Goal: Task Accomplishment & Management: Manage account settings

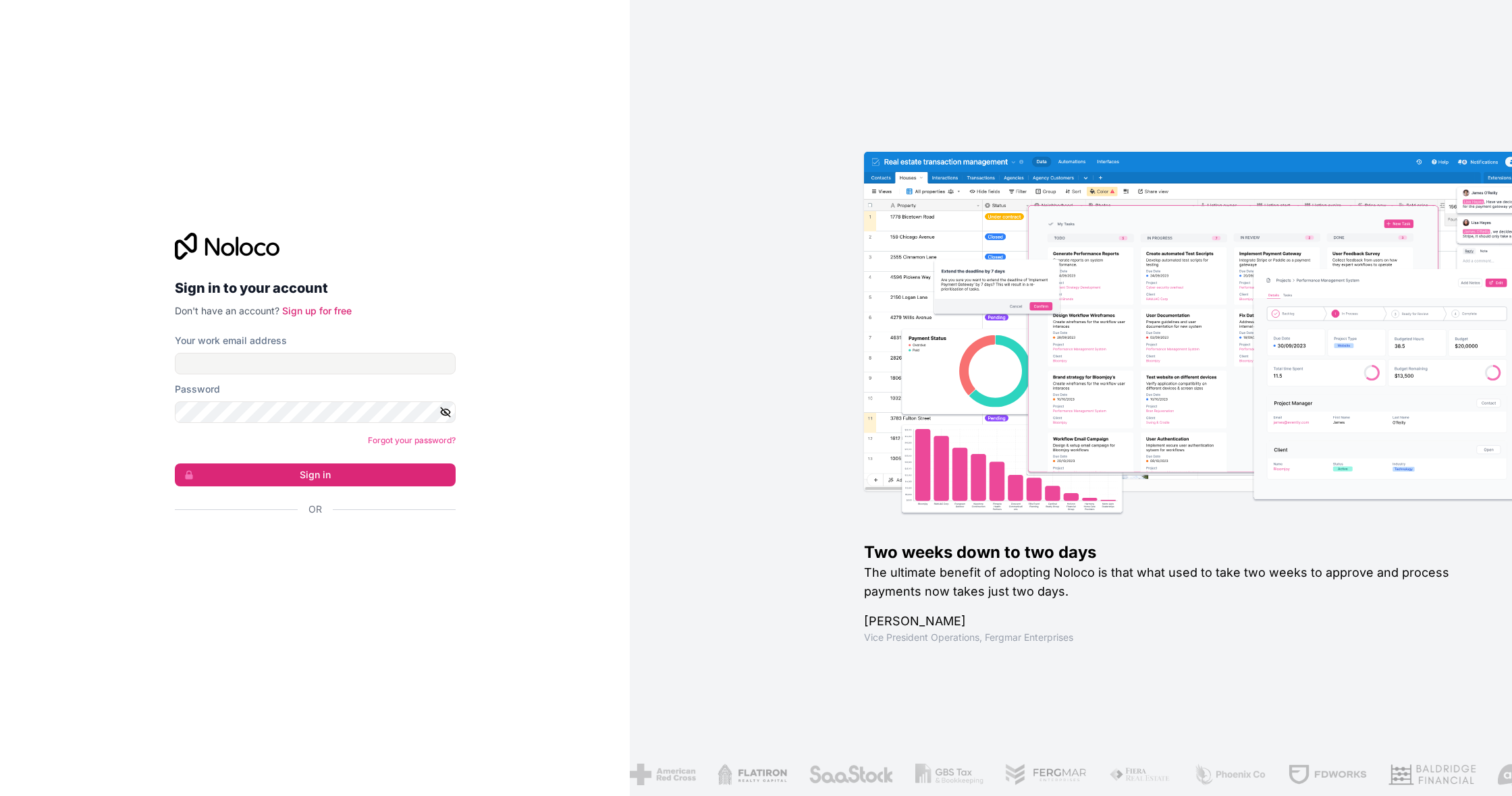
click at [444, 362] on input "Your work email address" at bounding box center [315, 363] width 280 height 22
type input "[EMAIL_ADDRESS][DOMAIN_NAME]"
click at [291, 479] on button "Sign in" at bounding box center [315, 475] width 280 height 23
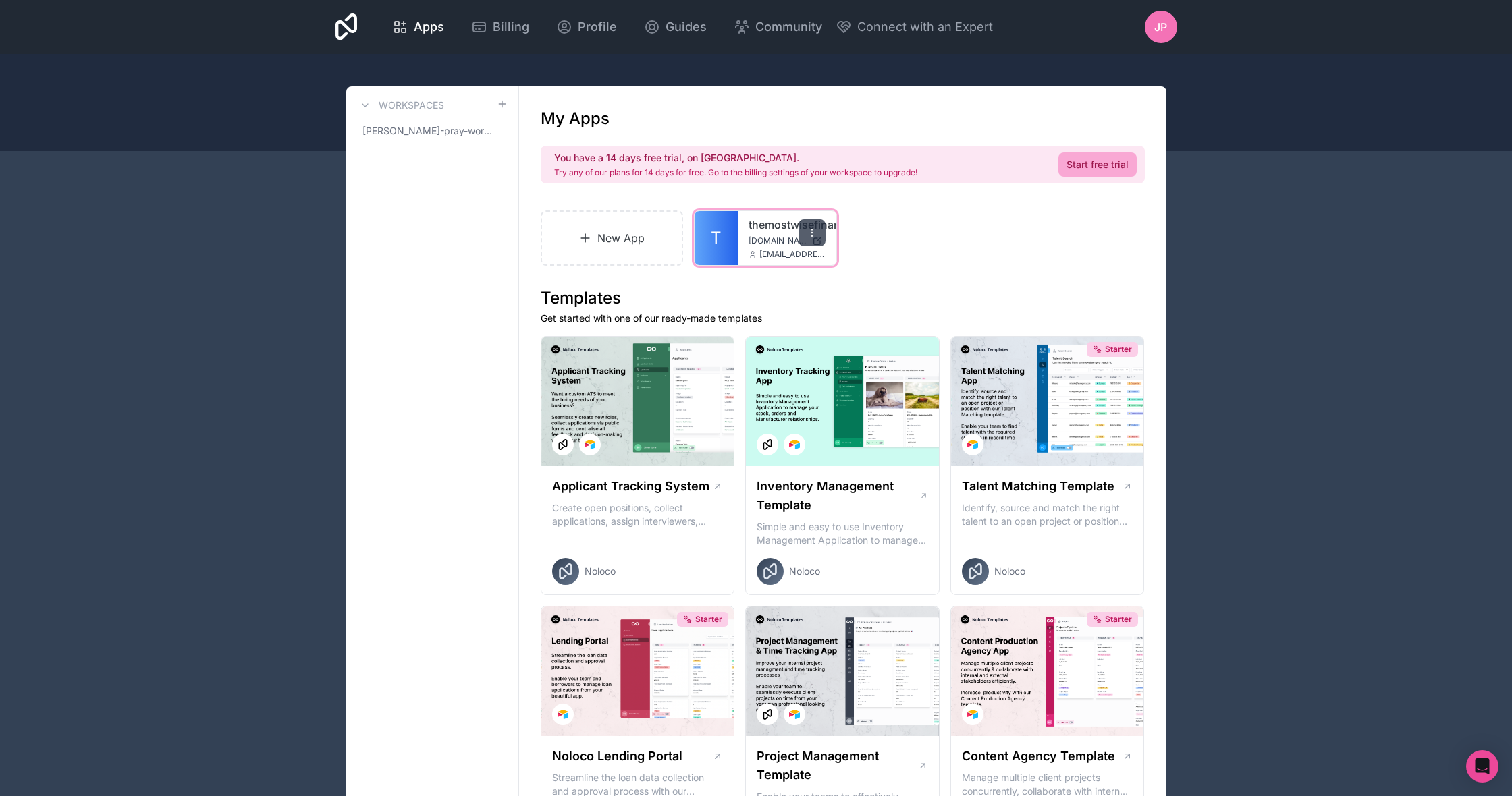
click at [812, 238] on div at bounding box center [812, 232] width 27 height 27
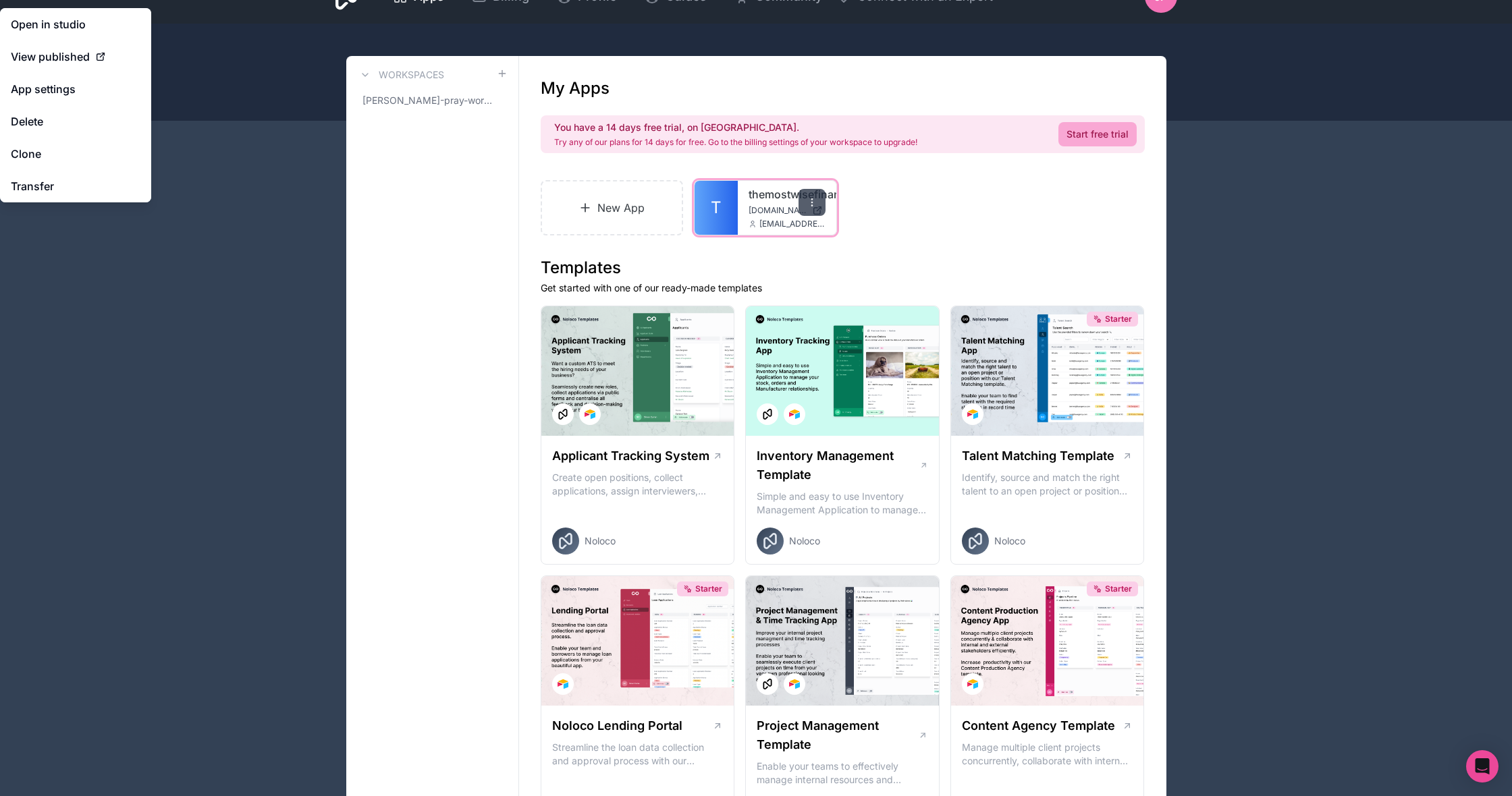
scroll to position [33, 1]
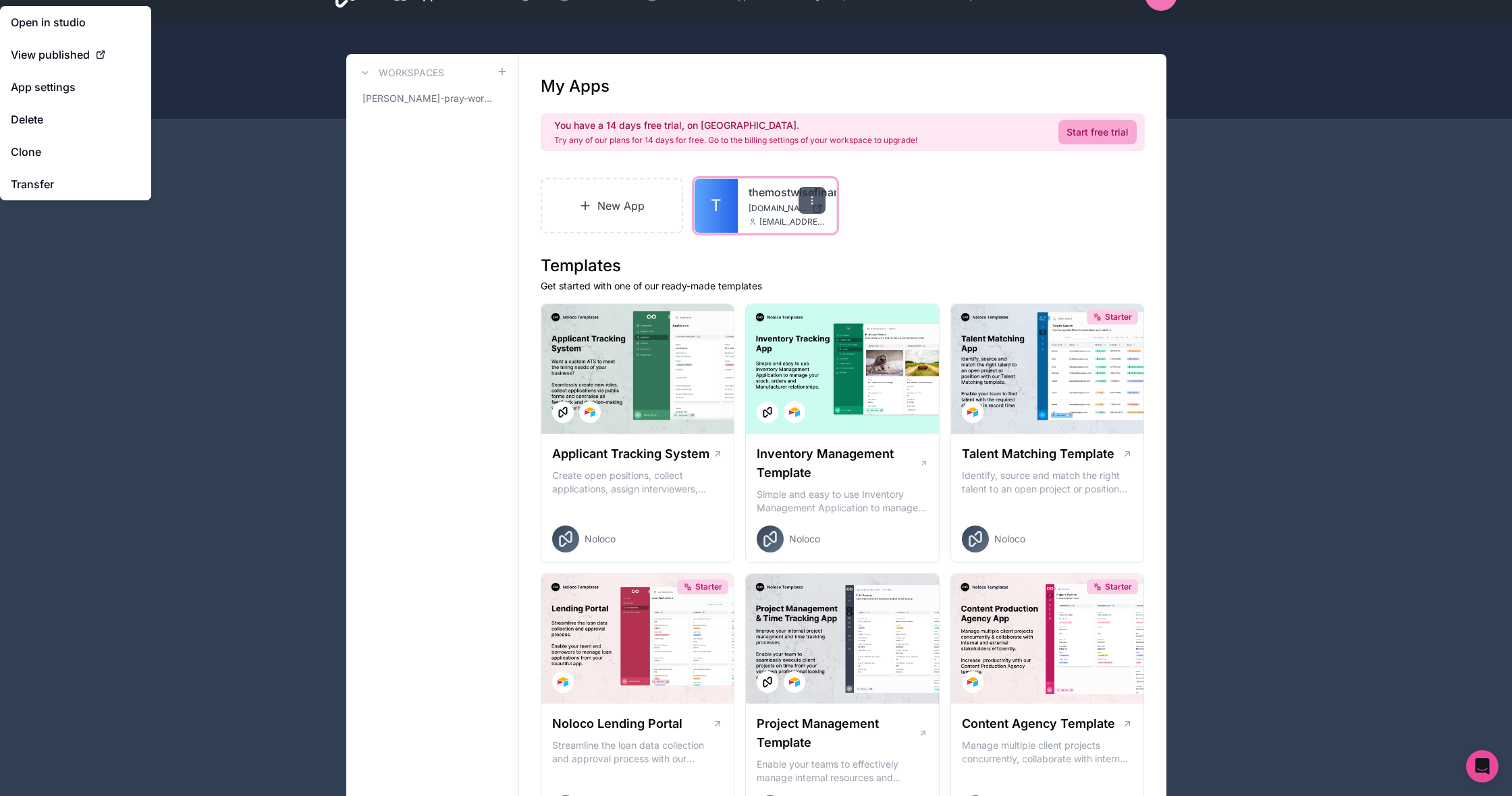
click at [817, 205] on icon at bounding box center [812, 200] width 11 height 11
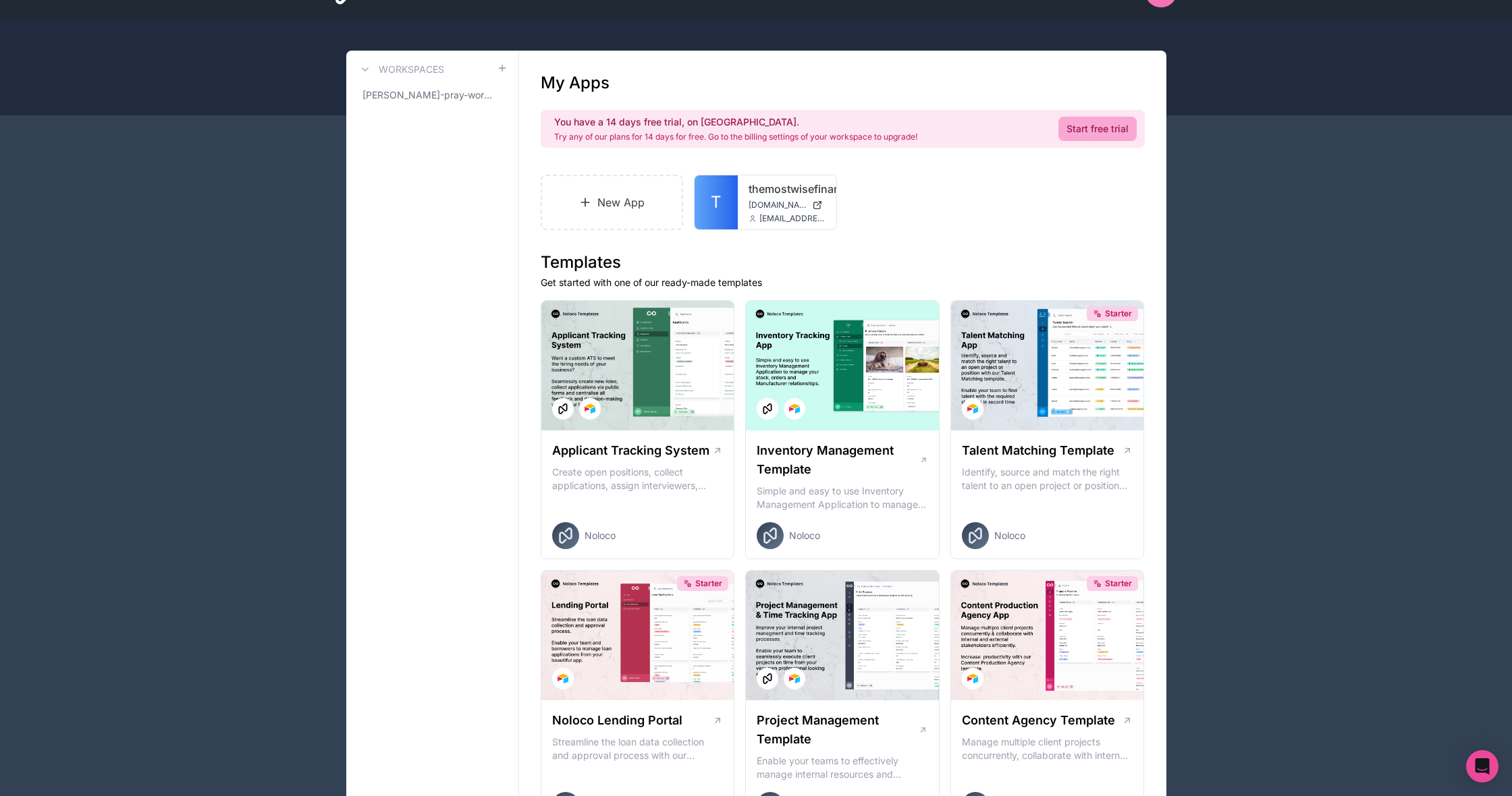
click at [774, 229] on div "themostwisefinancials [DOMAIN_NAME] [EMAIL_ADDRESS][DOMAIN_NAME]" at bounding box center [787, 203] width 99 height 54
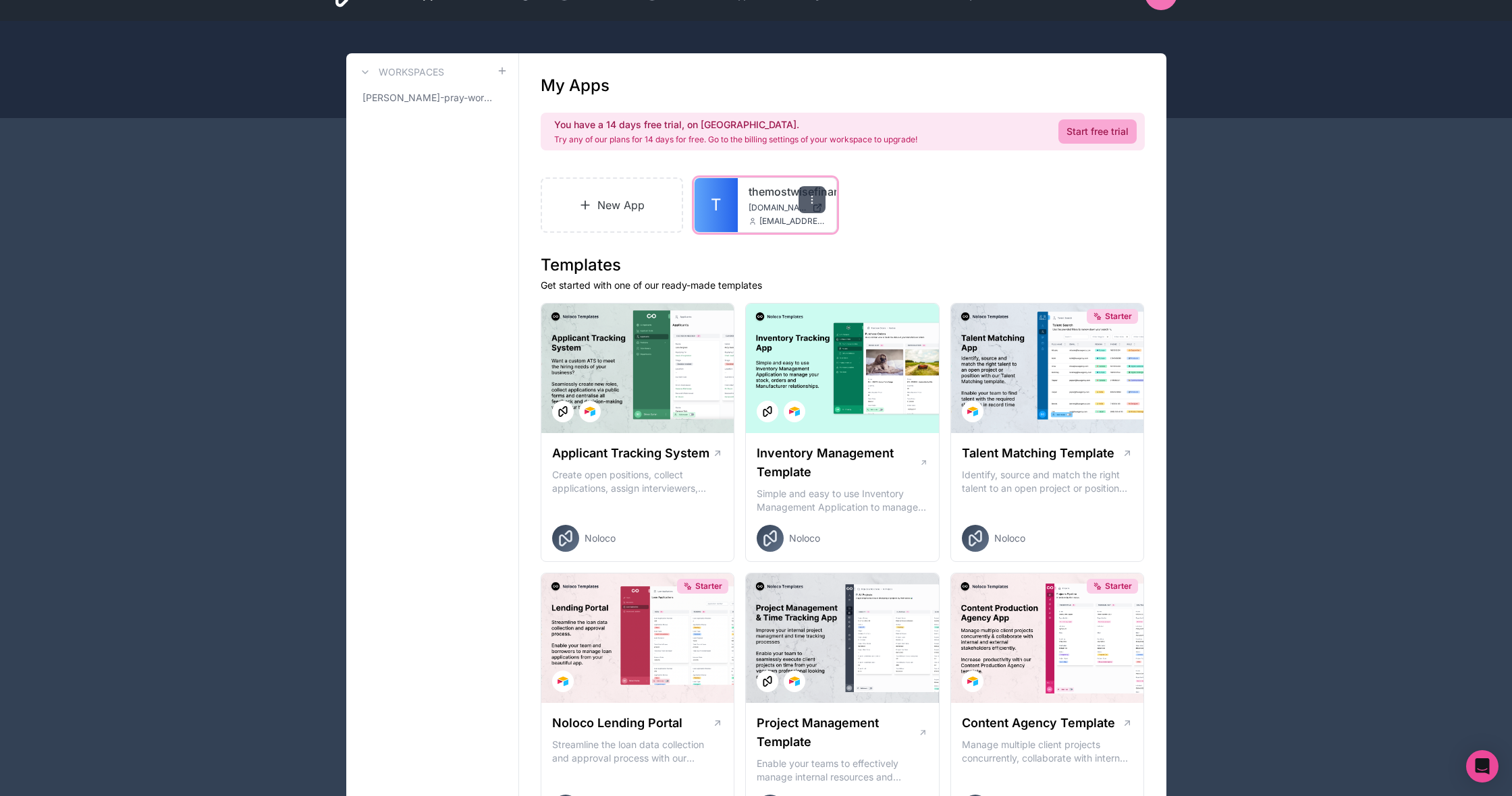
click at [807, 197] on icon at bounding box center [812, 200] width 11 height 11
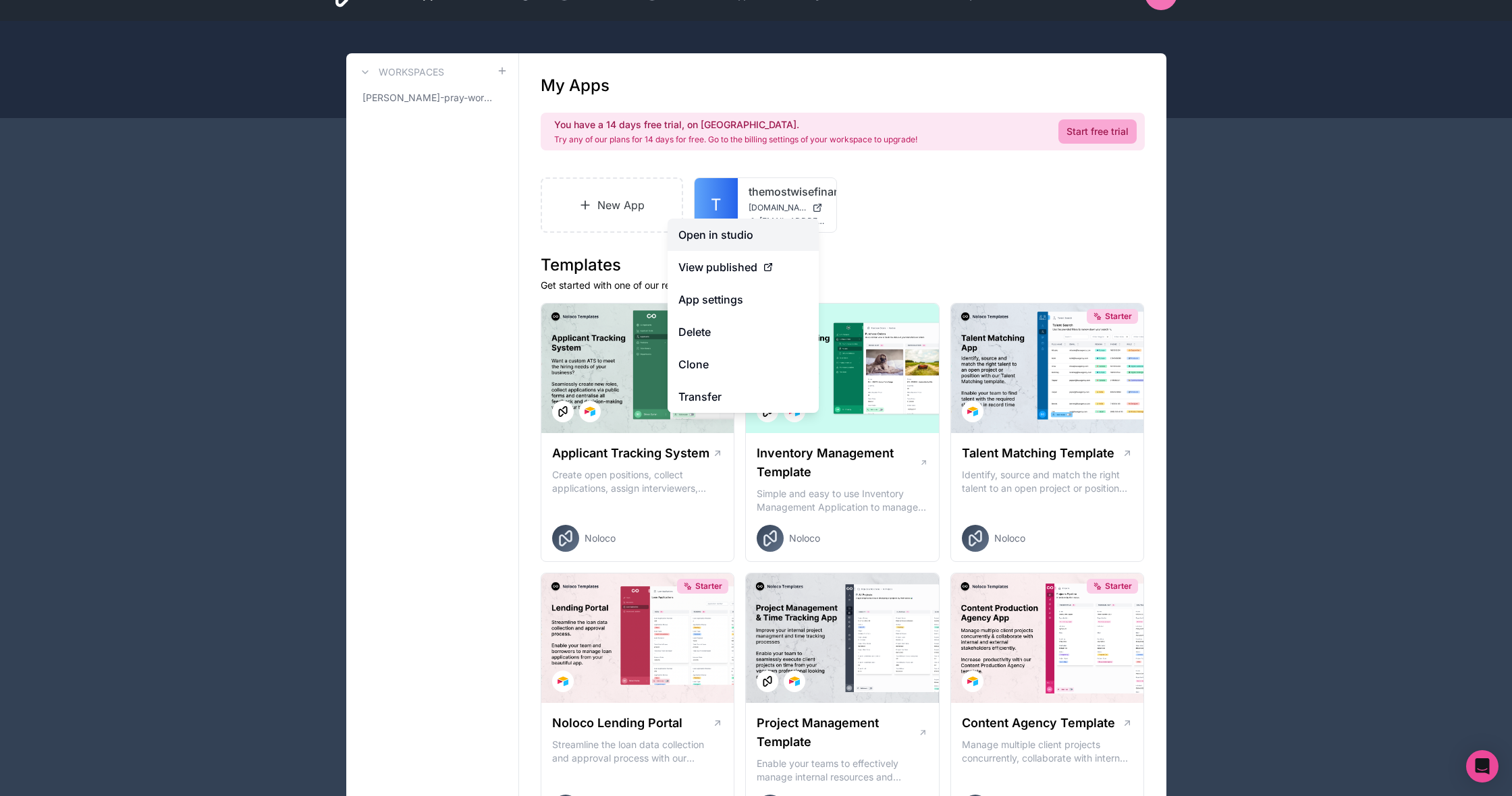
click at [796, 224] on link "Open in studio" at bounding box center [743, 235] width 152 height 33
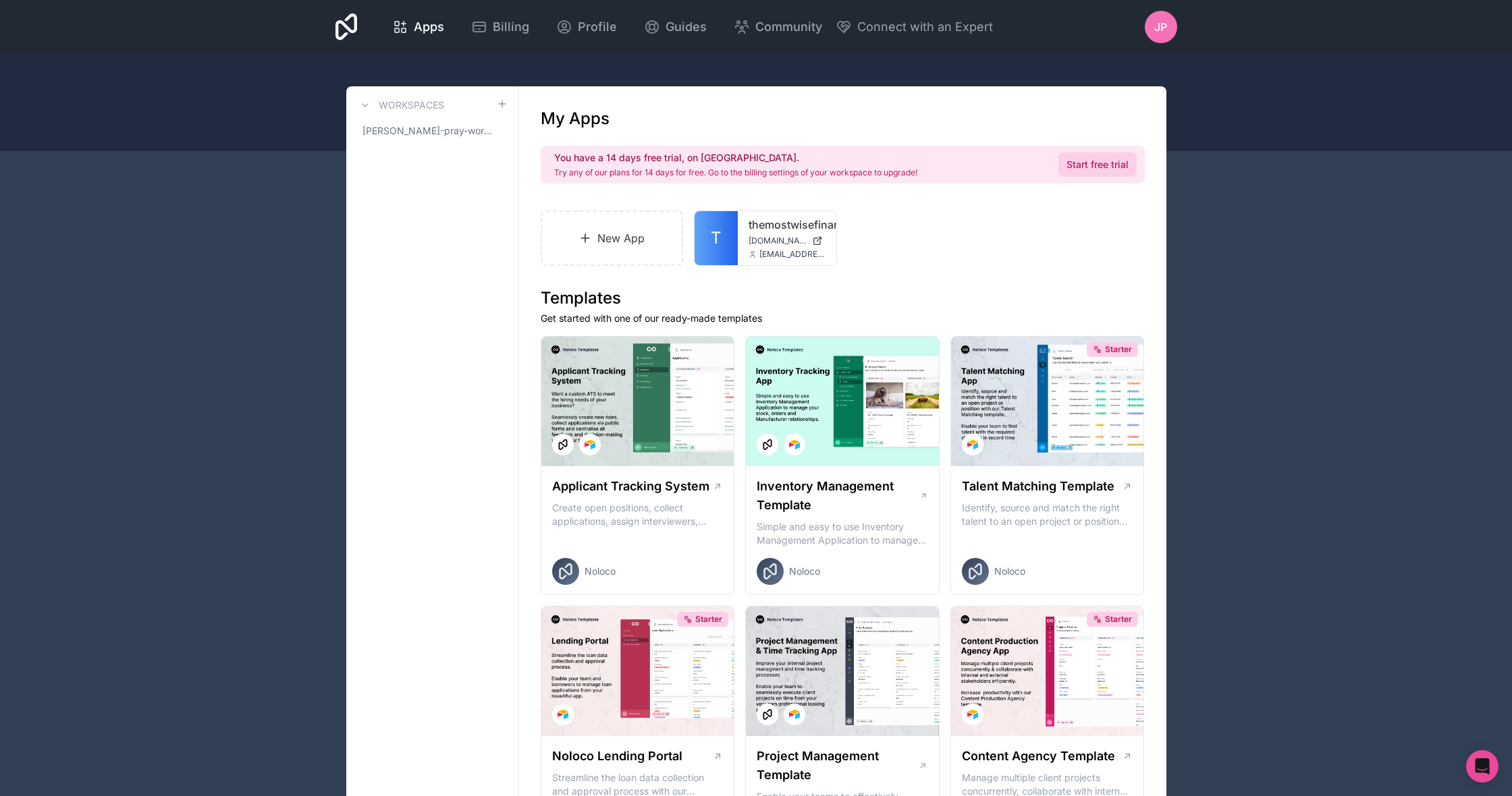
click at [1075, 162] on link "Start free trial" at bounding box center [1098, 164] width 78 height 24
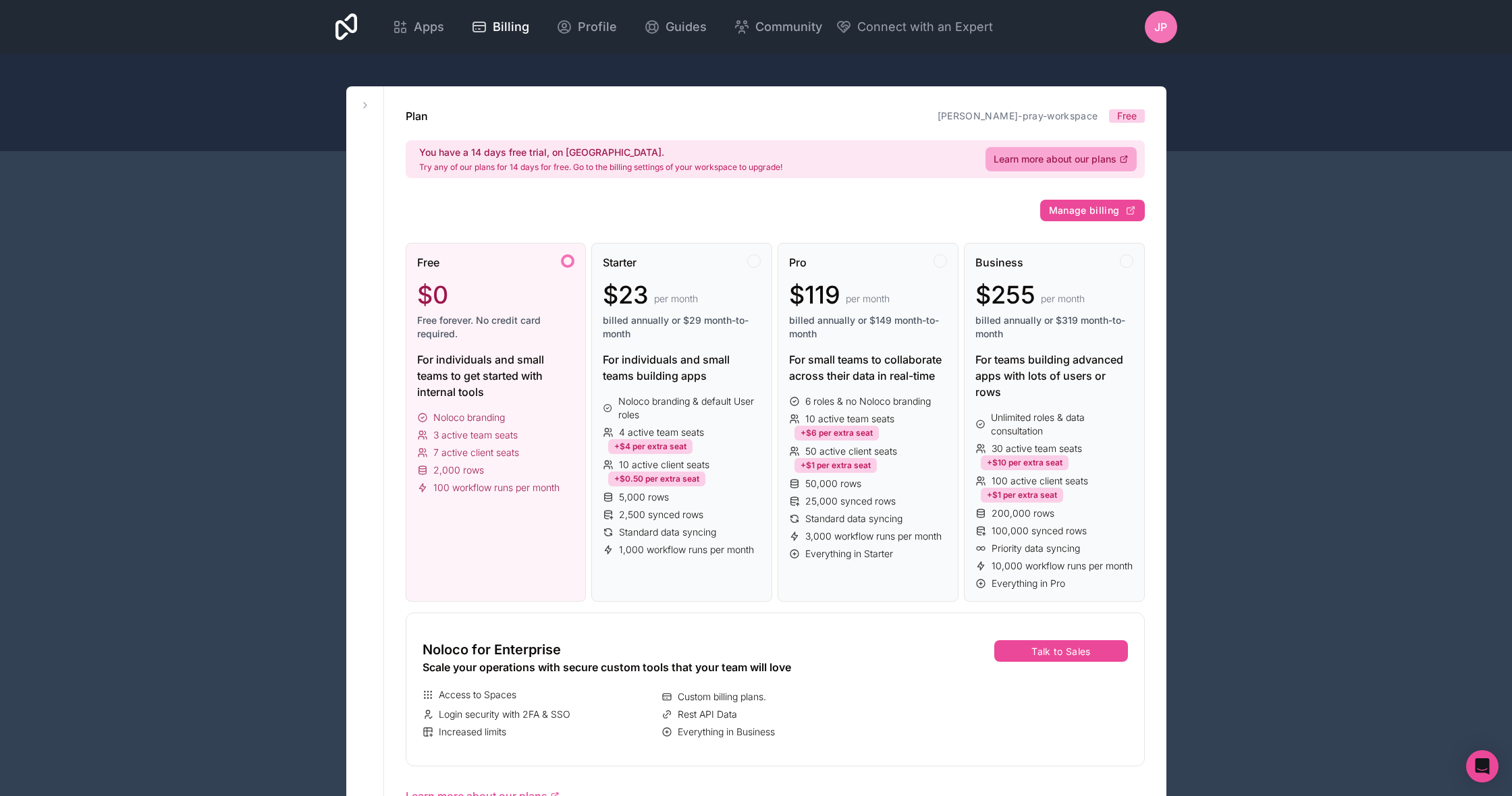
click at [535, 405] on div "Free $0 Free forever. No credit card required. For individuals and small teams …" at bounding box center [496, 422] width 181 height 359
click at [455, 40] on link "Apps" at bounding box center [418, 27] width 74 height 30
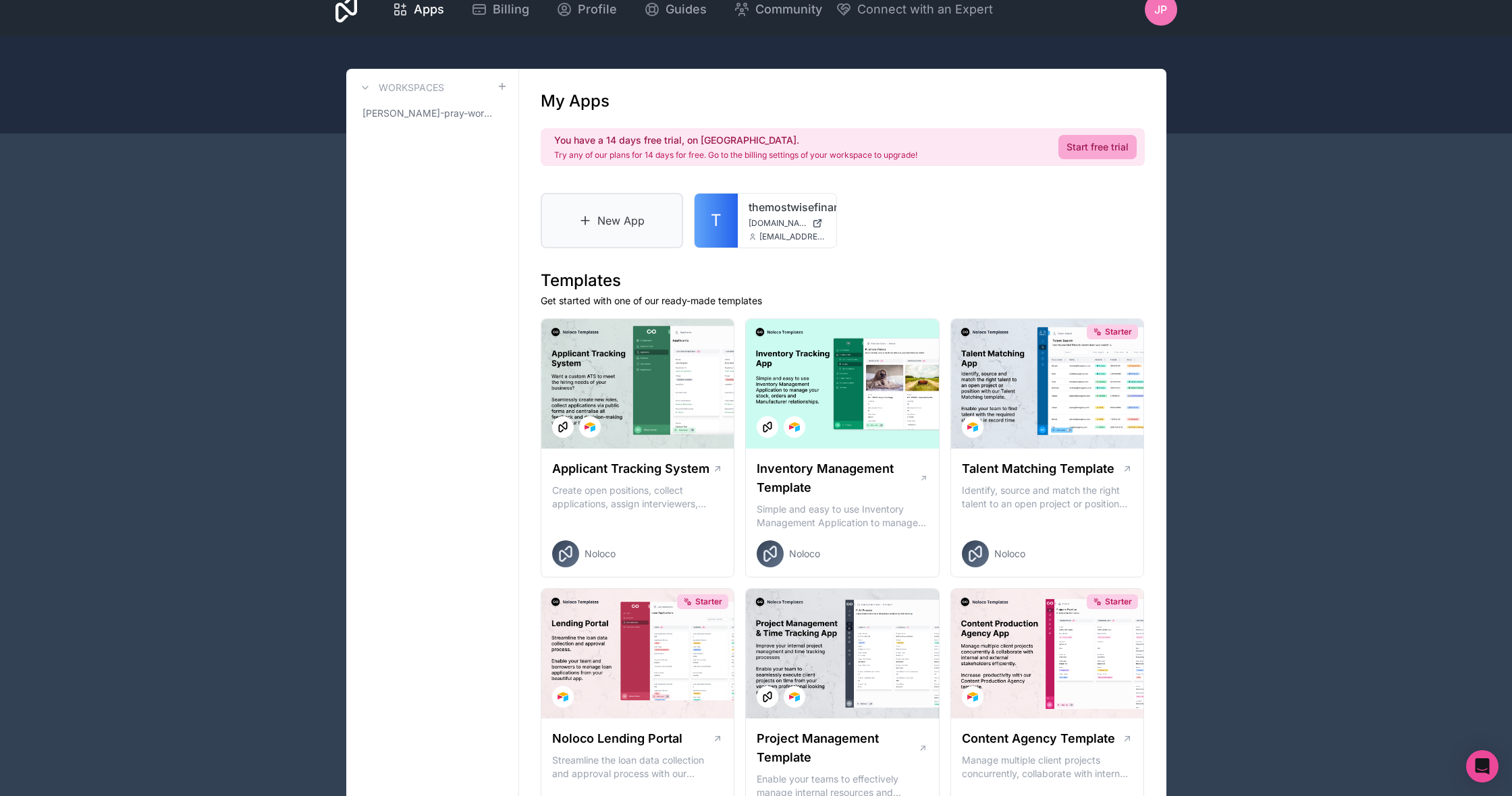
scroll to position [19, 0]
click at [624, 238] on link "New App" at bounding box center [612, 219] width 143 height 55
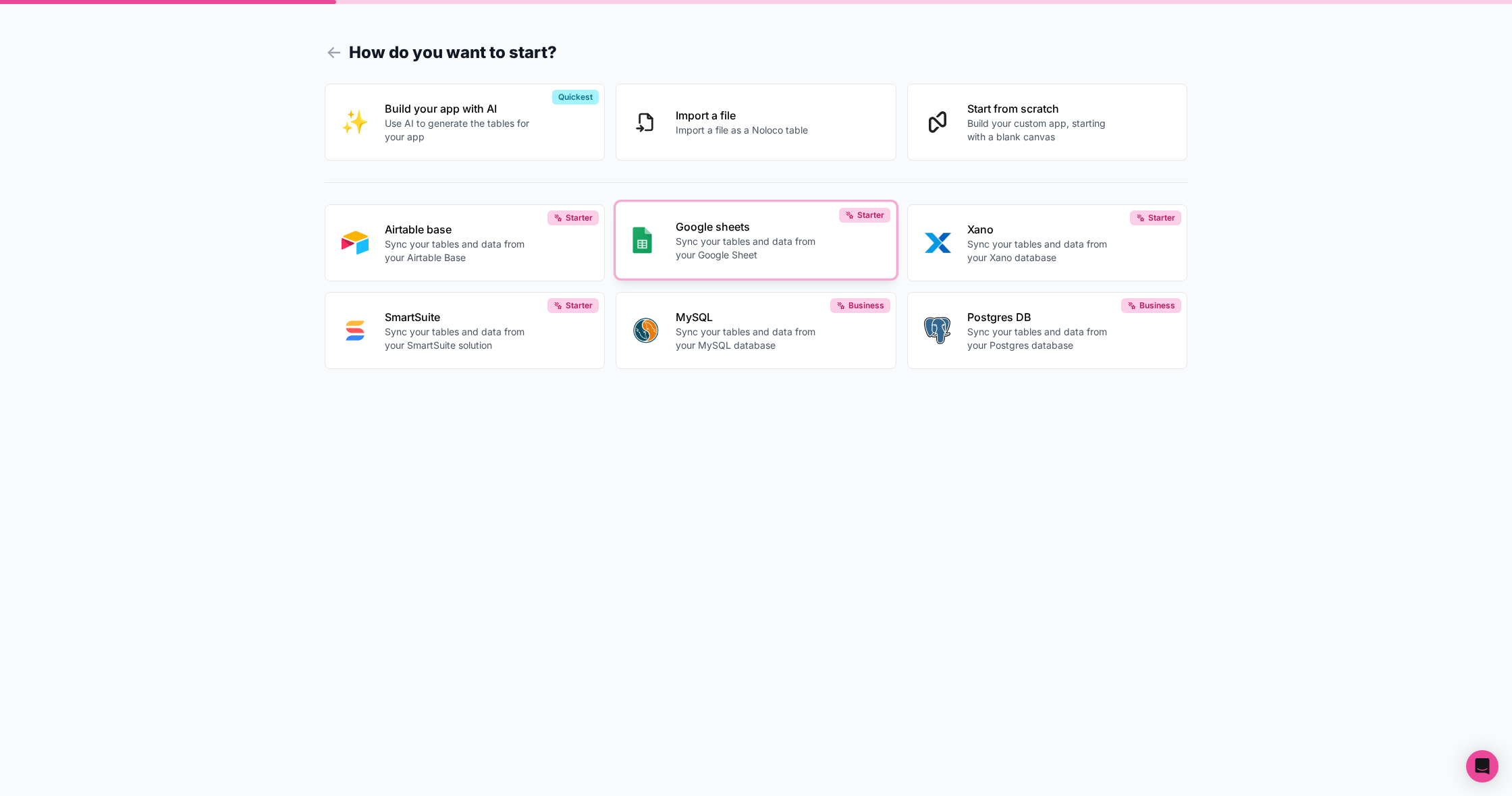
click at [668, 279] on button "Google sheets Sync your tables and data from your Google Sheet Starter" at bounding box center [755, 240] width 280 height 77
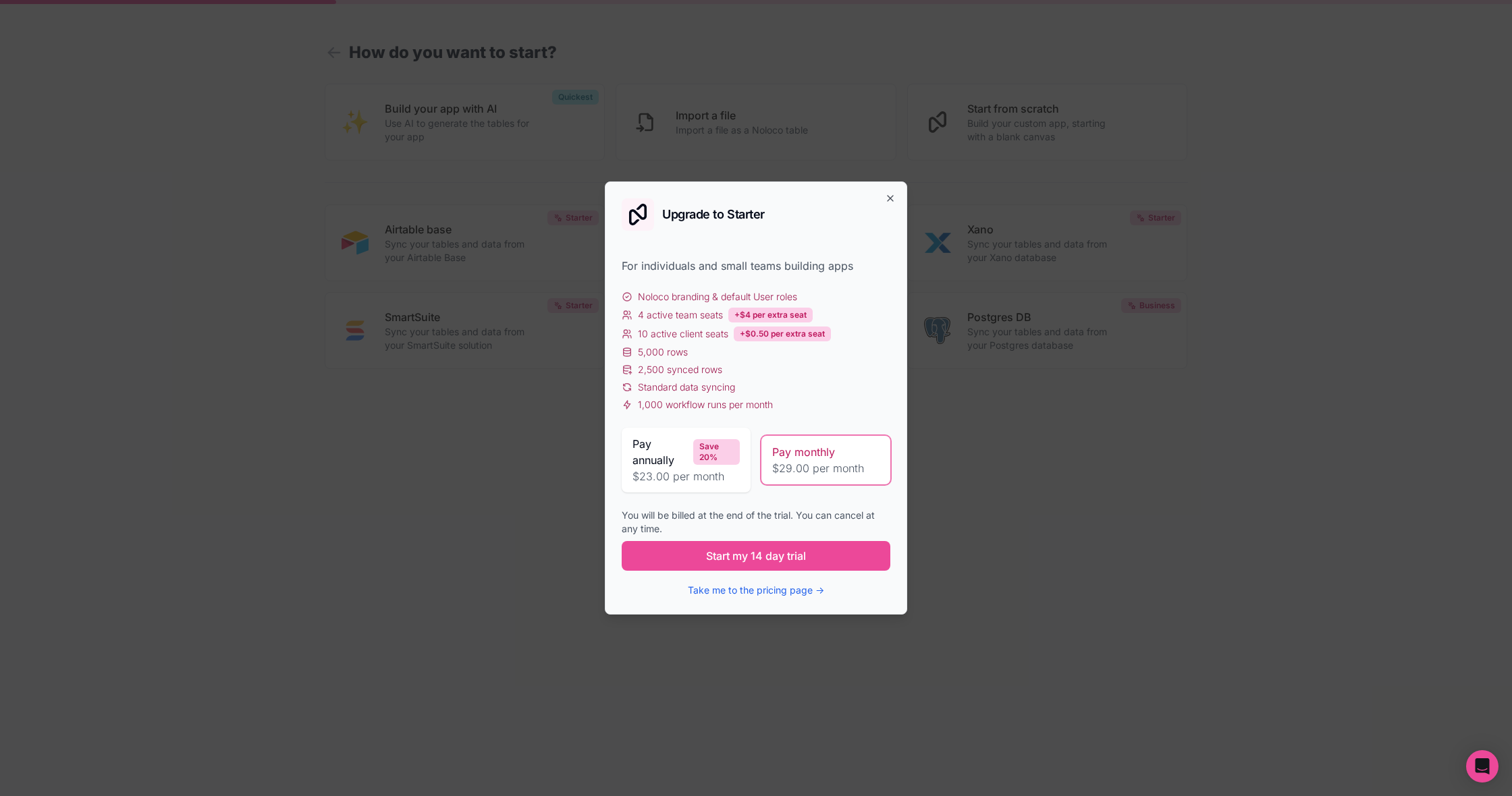
click at [883, 203] on div "Upgrade to Starter" at bounding box center [756, 214] width 269 height 33
click at [888, 200] on icon "button" at bounding box center [890, 199] width 11 height 11
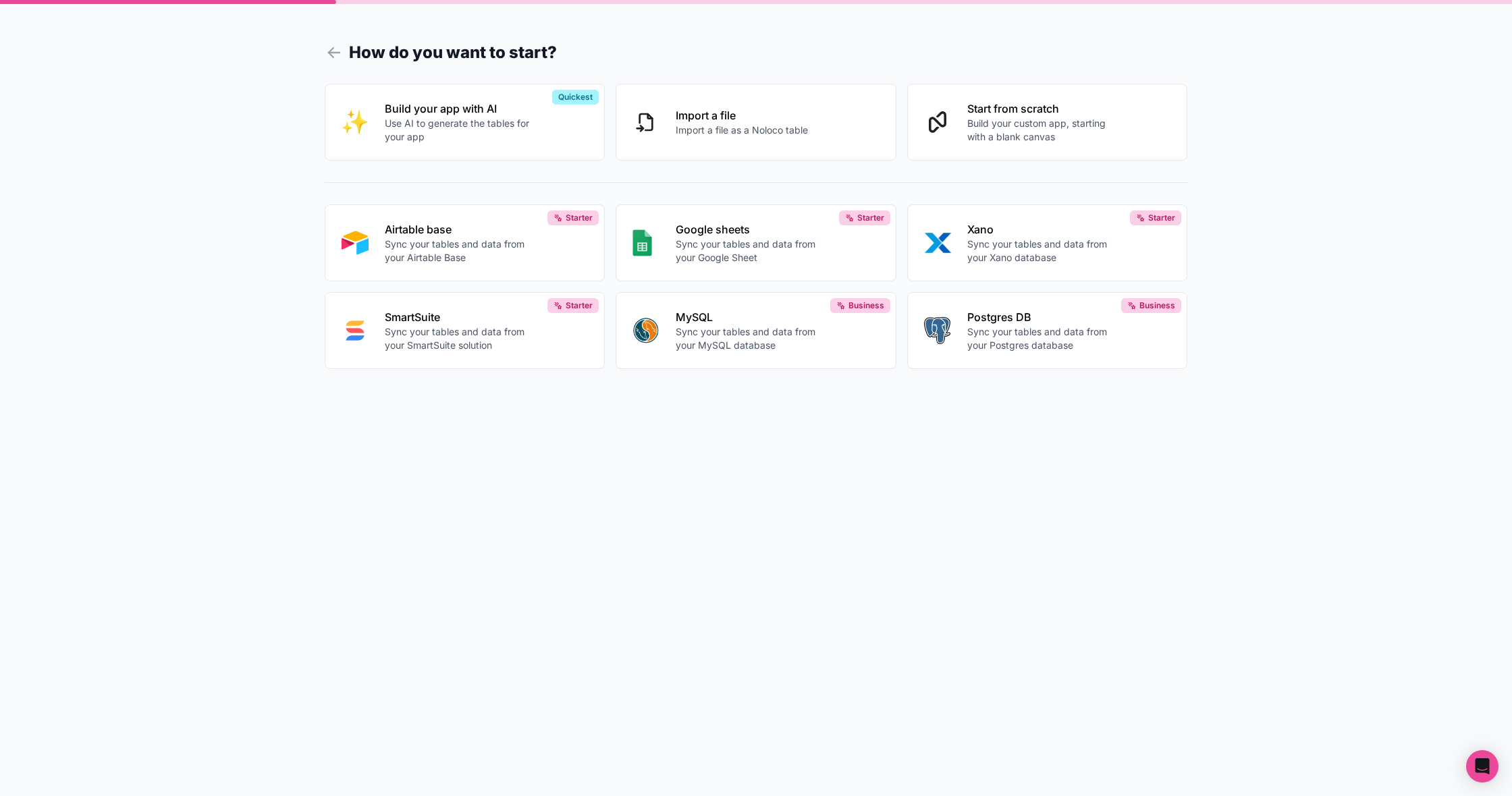
click at [333, 63] on h1 "How do you want to start?" at bounding box center [756, 52] width 863 height 24
click at [333, 57] on icon at bounding box center [330, 55] width 5 height 5
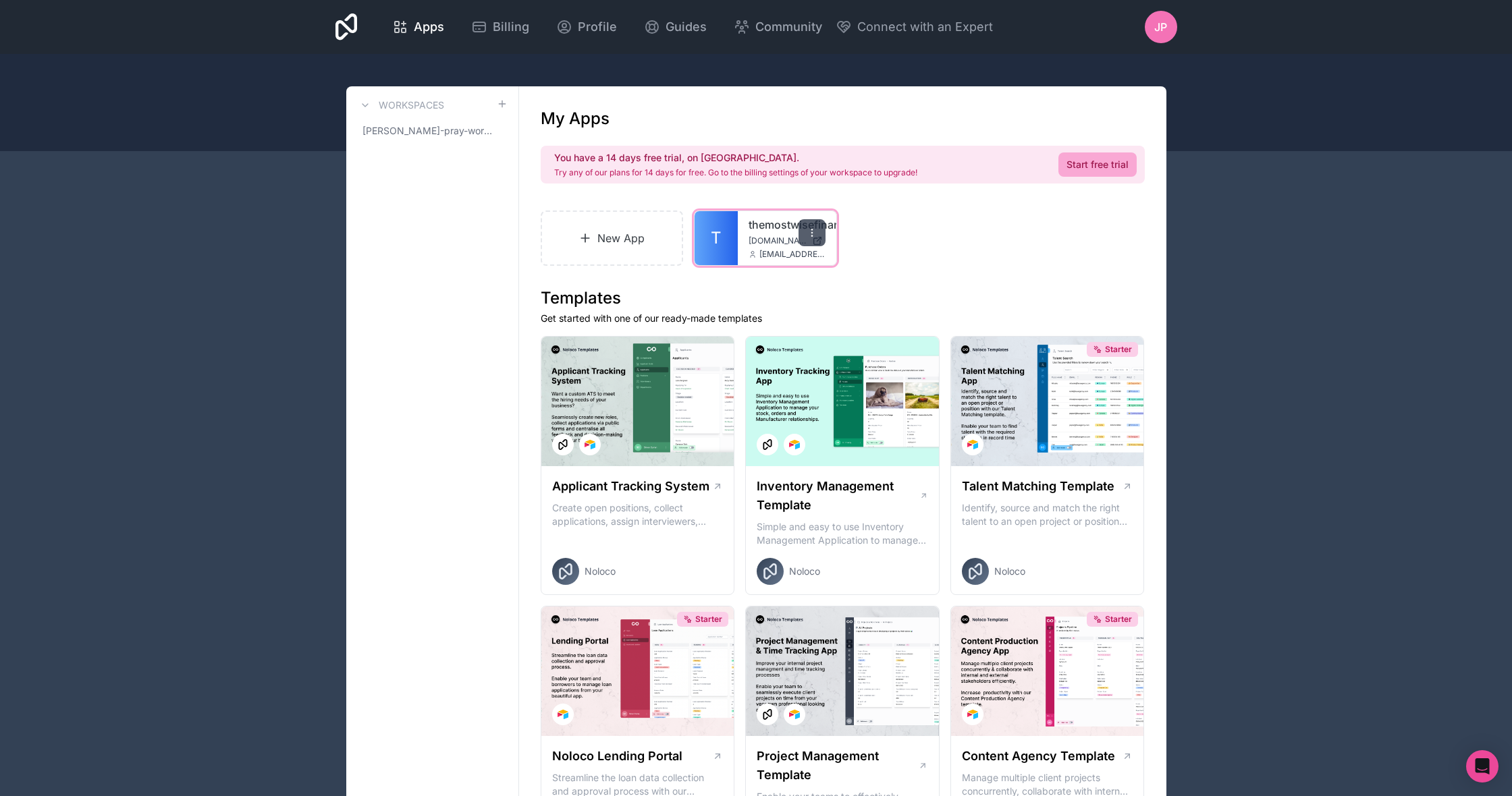
click at [808, 235] on icon at bounding box center [812, 233] width 11 height 11
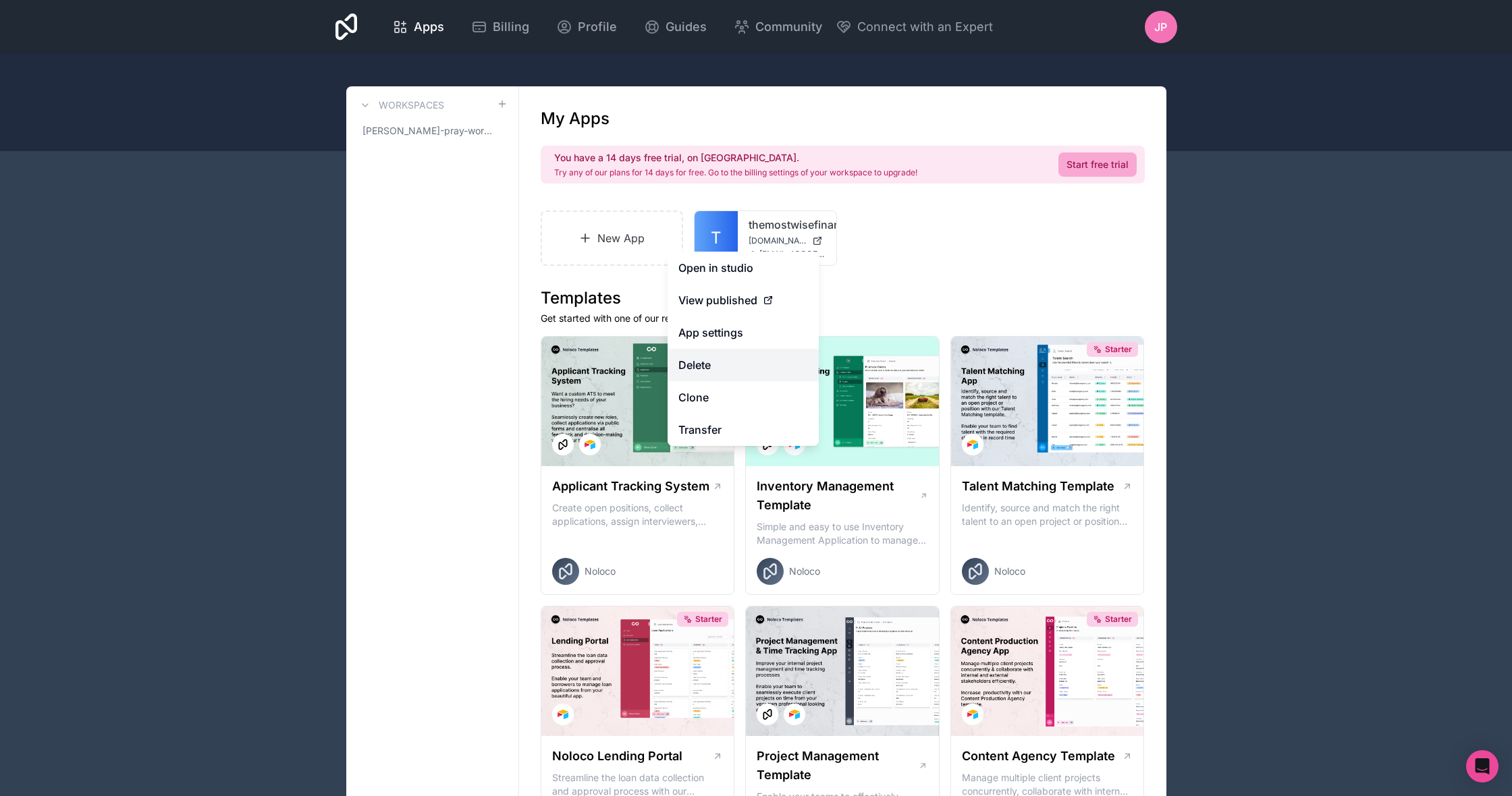
click at [721, 357] on button "Delete" at bounding box center [743, 365] width 152 height 33
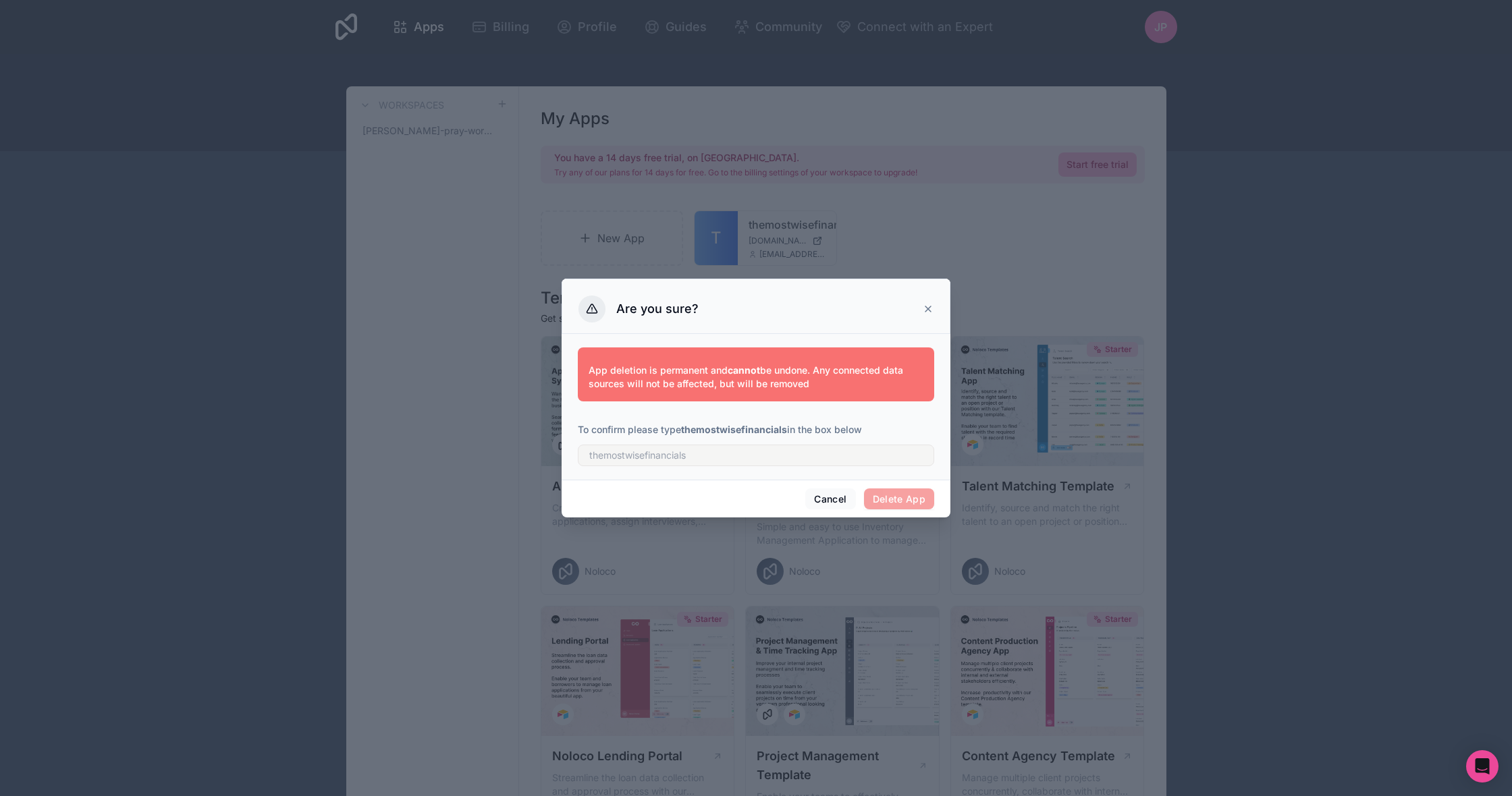
click at [904, 499] on span "Delete App" at bounding box center [899, 499] width 71 height 22
click at [813, 492] on button "Cancel" at bounding box center [831, 499] width 50 height 22
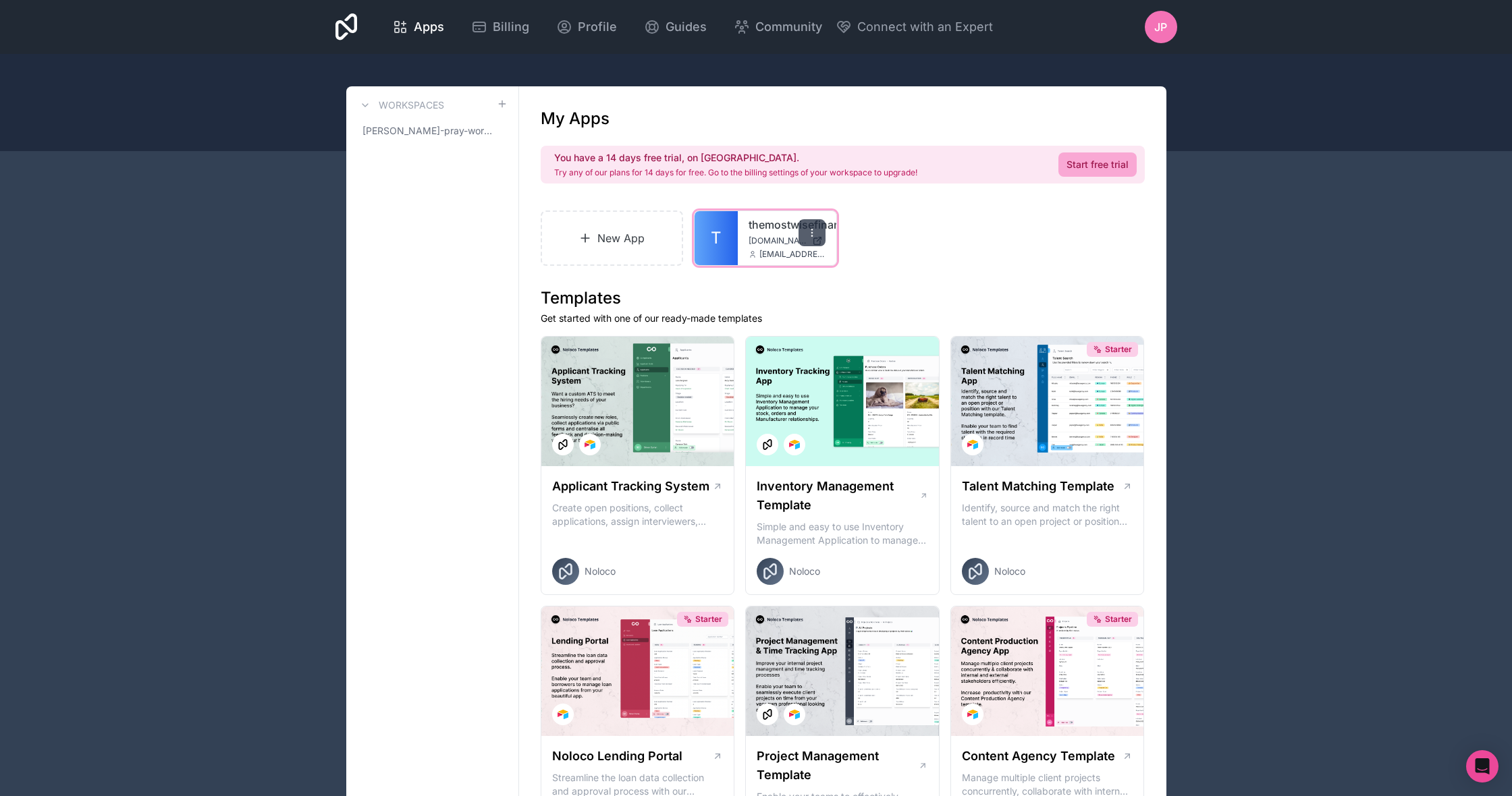
click at [807, 229] on div at bounding box center [812, 232] width 27 height 27
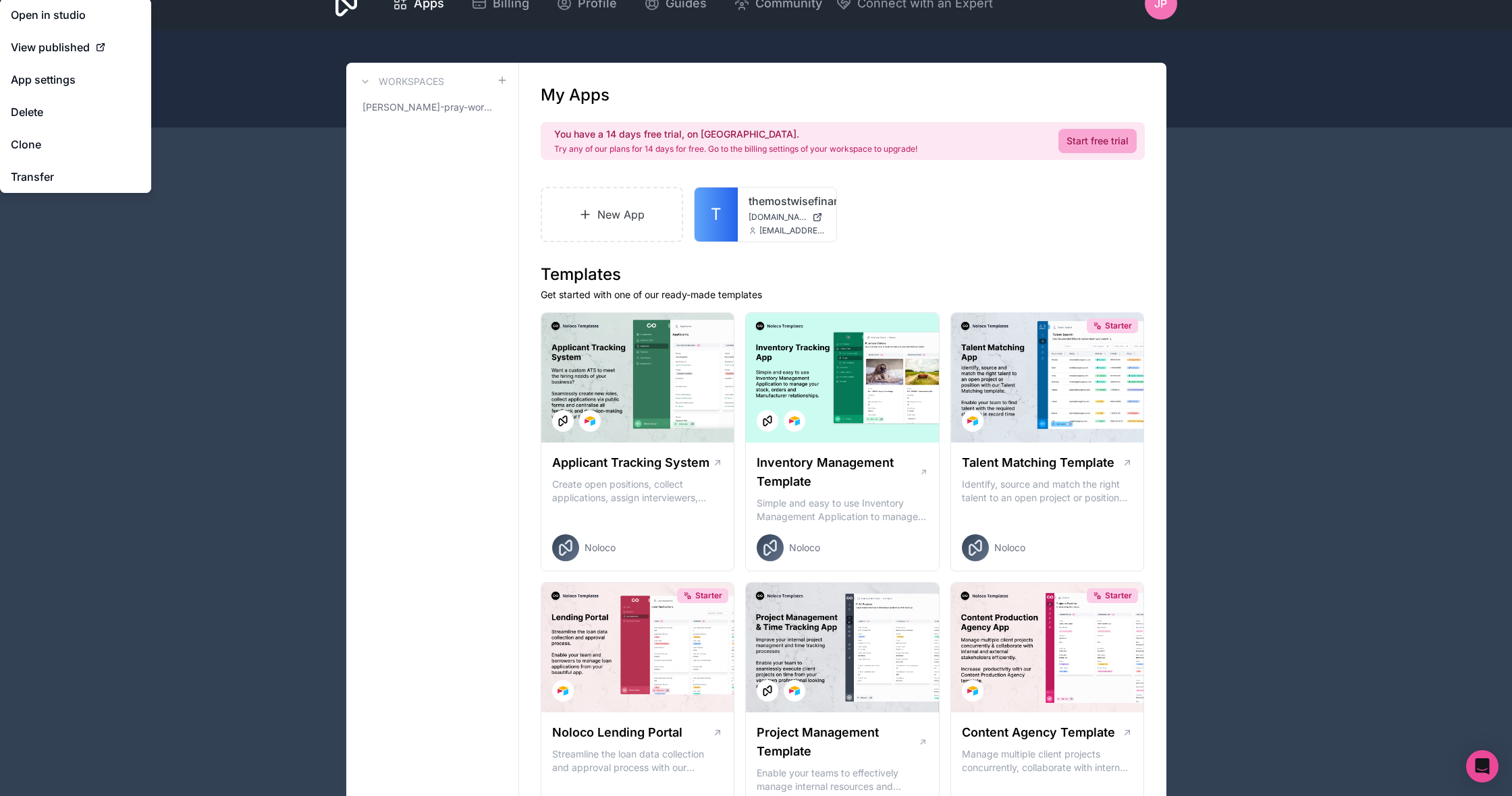
scroll to position [32, 0]
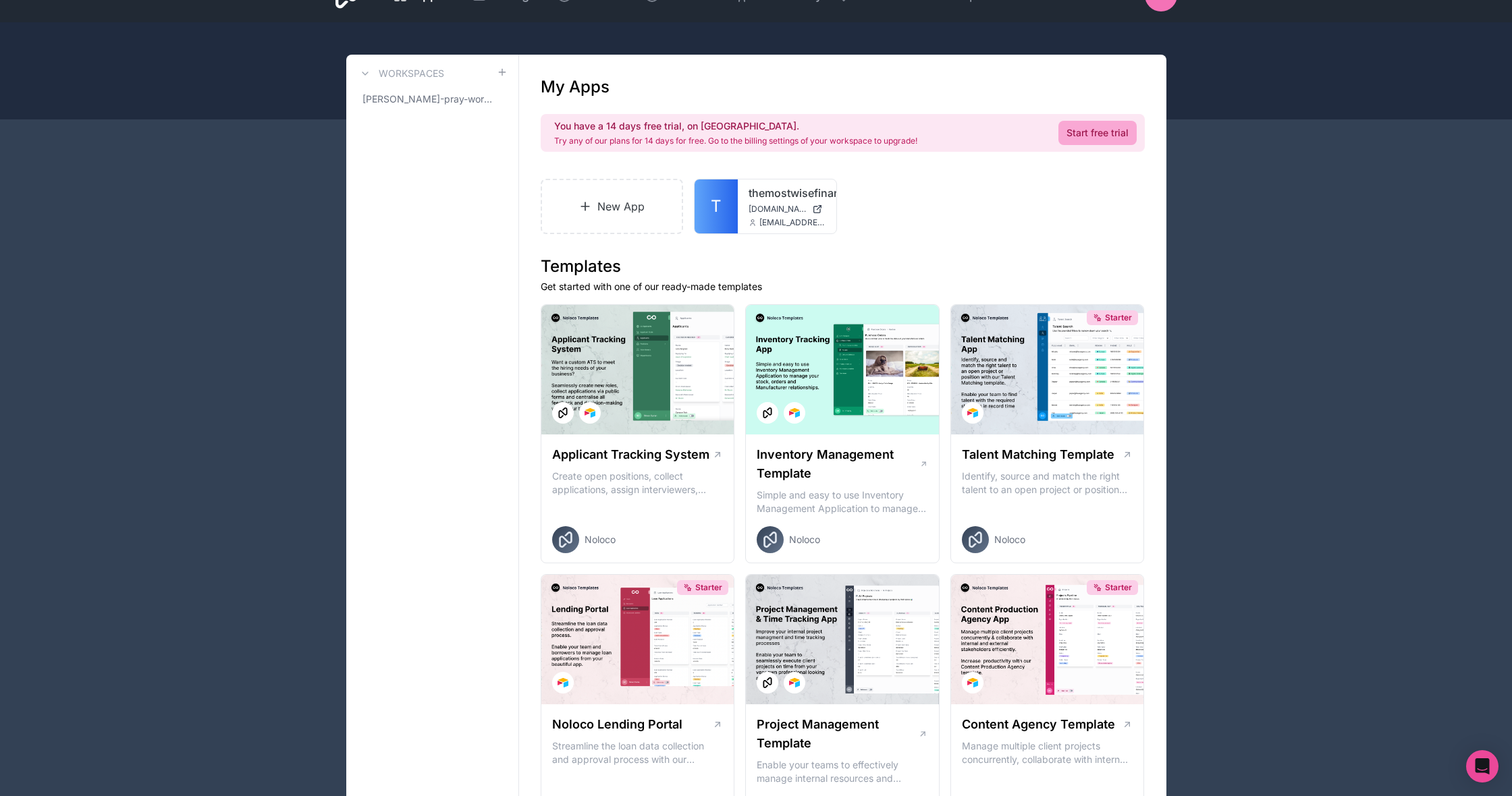
click at [807, 214] on div at bounding box center [812, 201] width 27 height 27
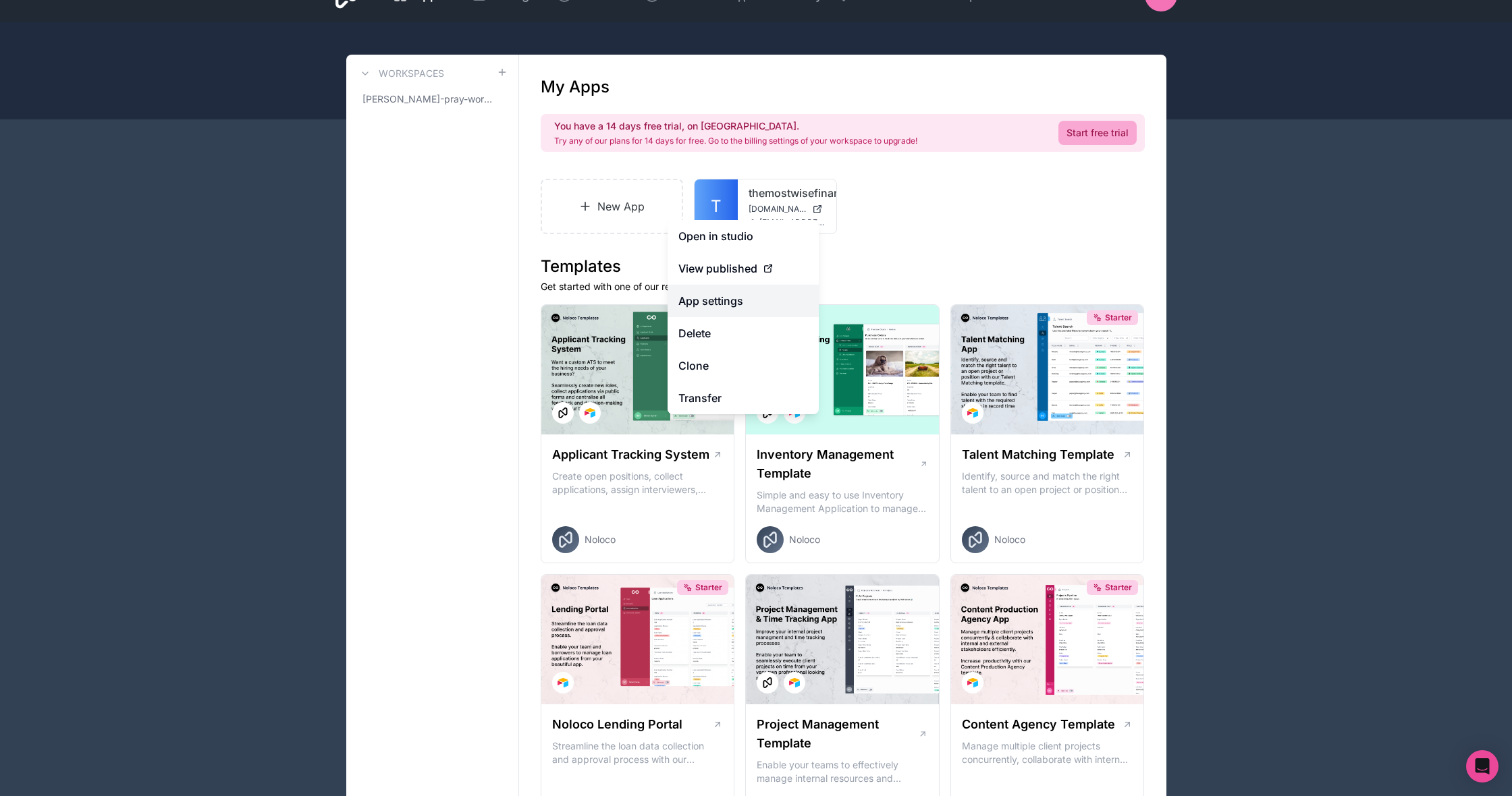
click at [733, 304] on link "App settings" at bounding box center [743, 301] width 152 height 33
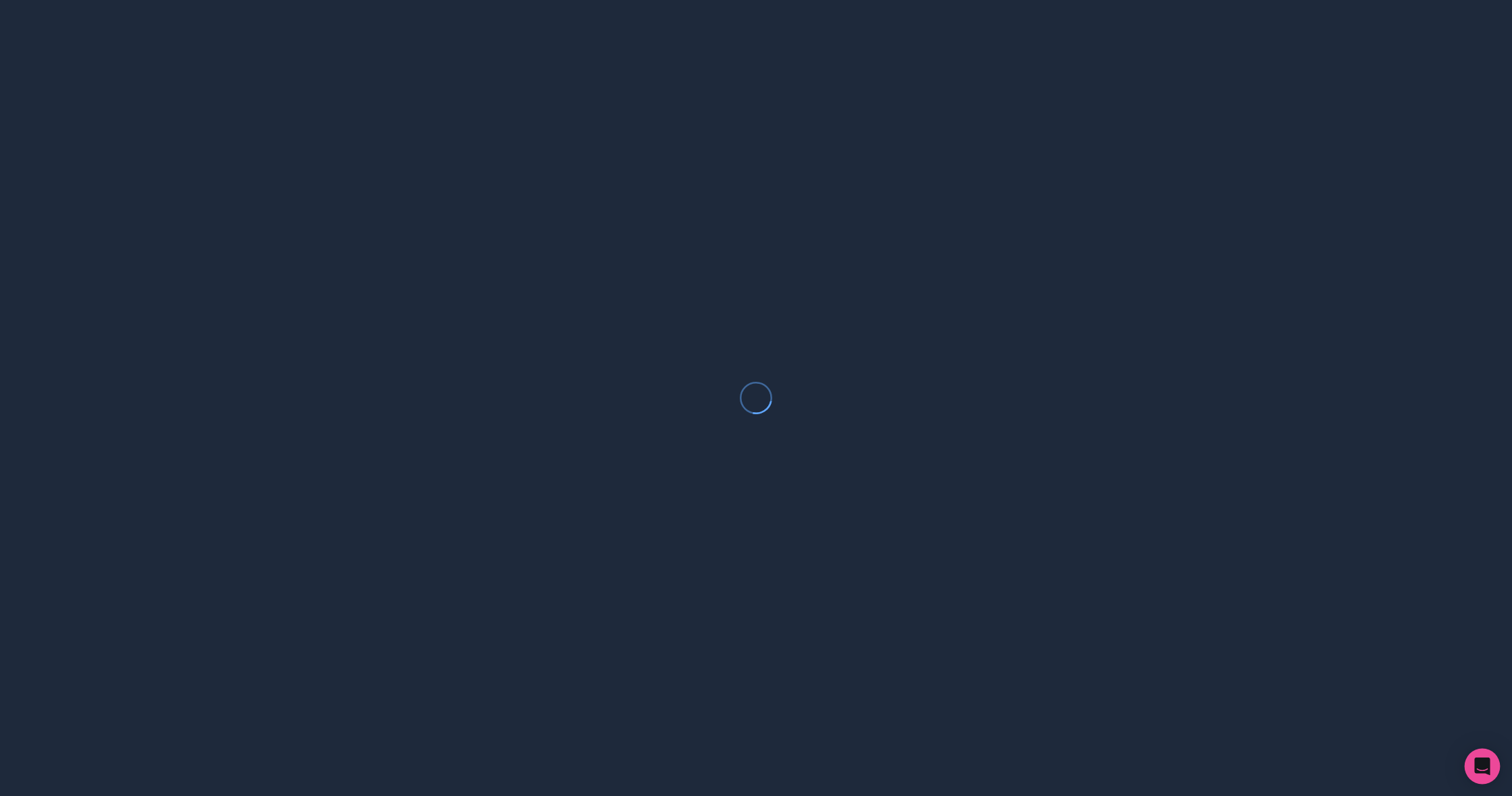
click at [1492, 750] on body at bounding box center [756, 398] width 1512 height 796
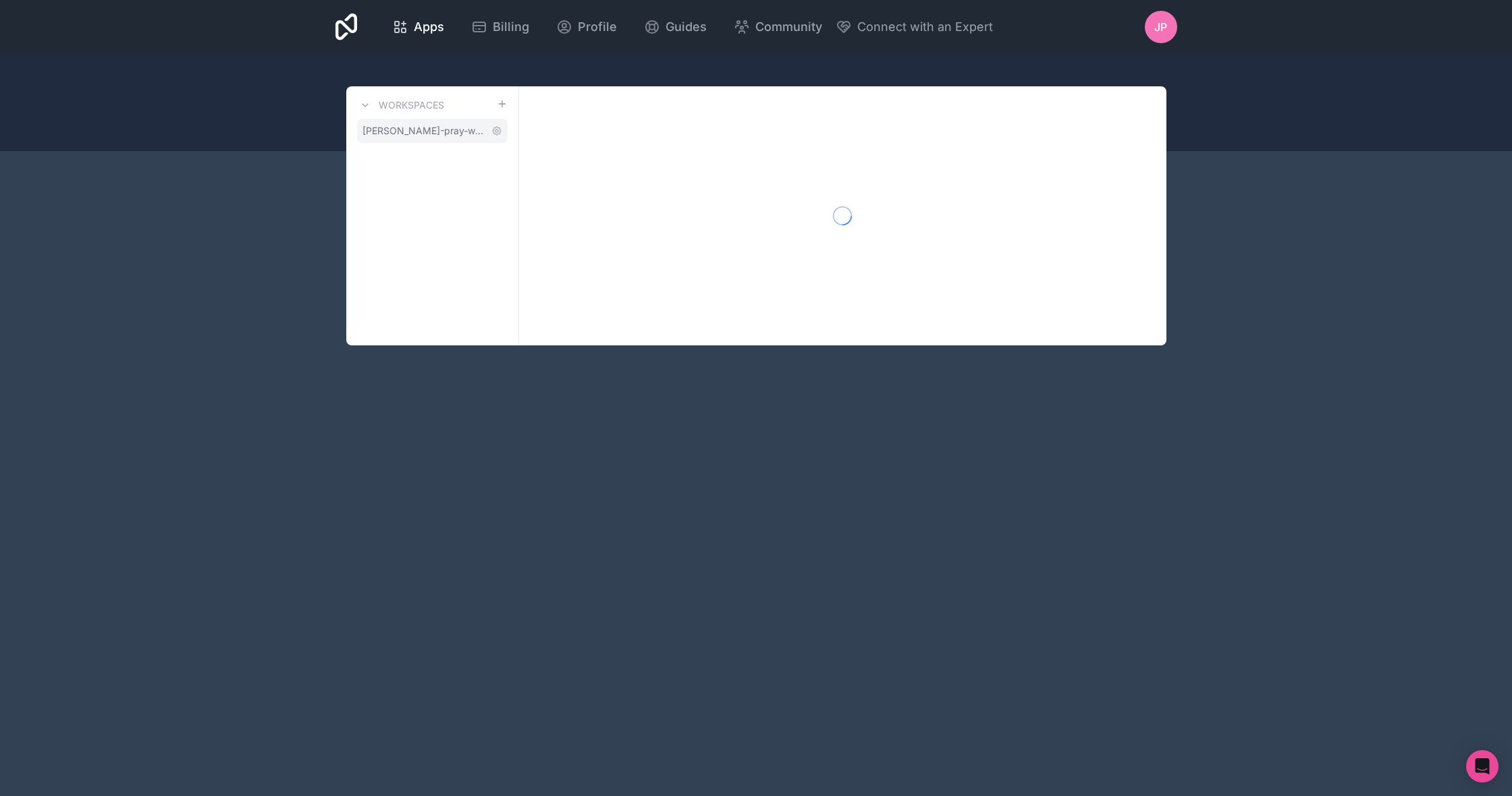
click at [458, 140] on link "[PERSON_NAME]-pray-workspace" at bounding box center [433, 130] width 151 height 24
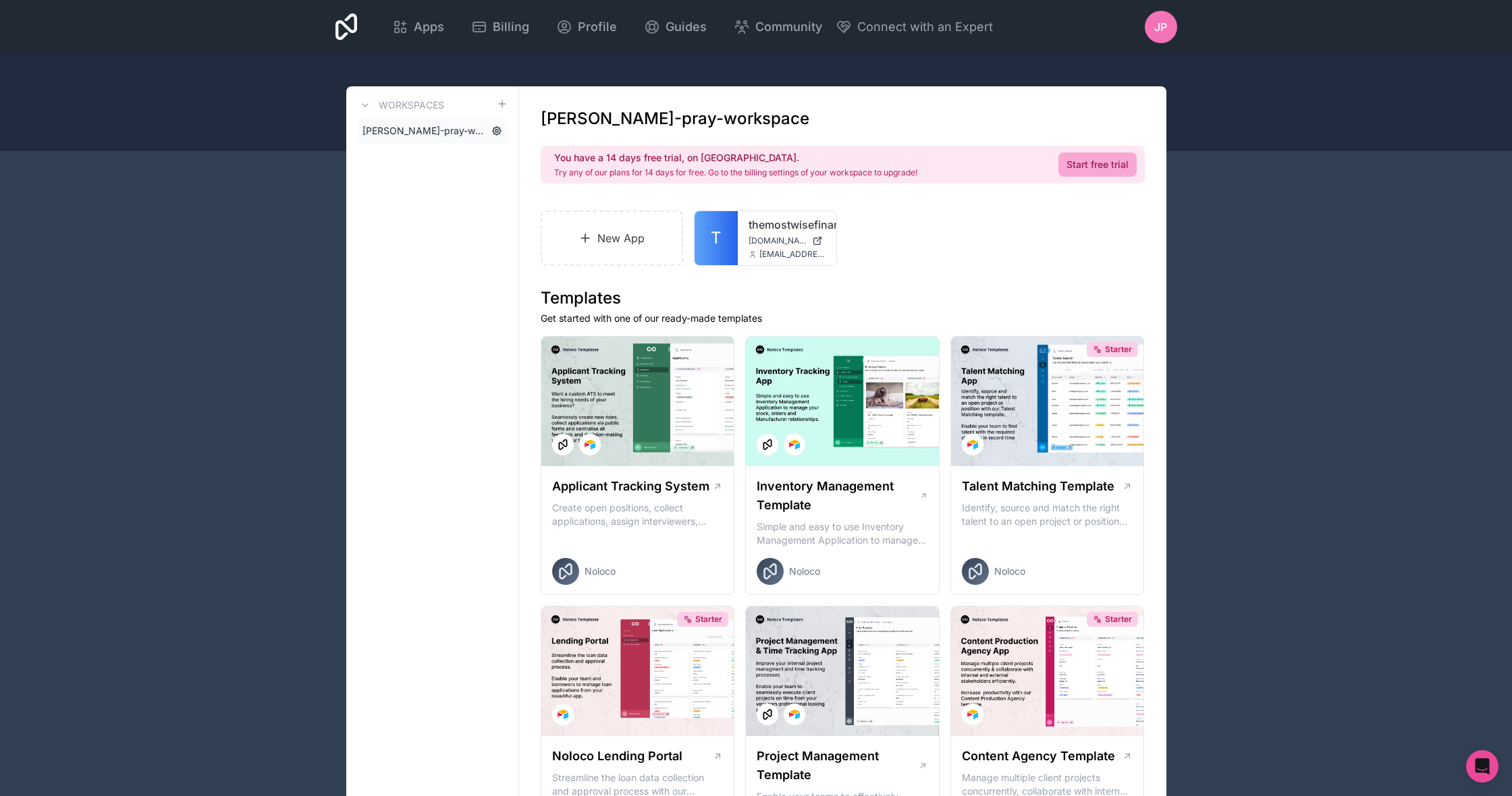
click at [502, 130] on icon at bounding box center [497, 131] width 11 height 11
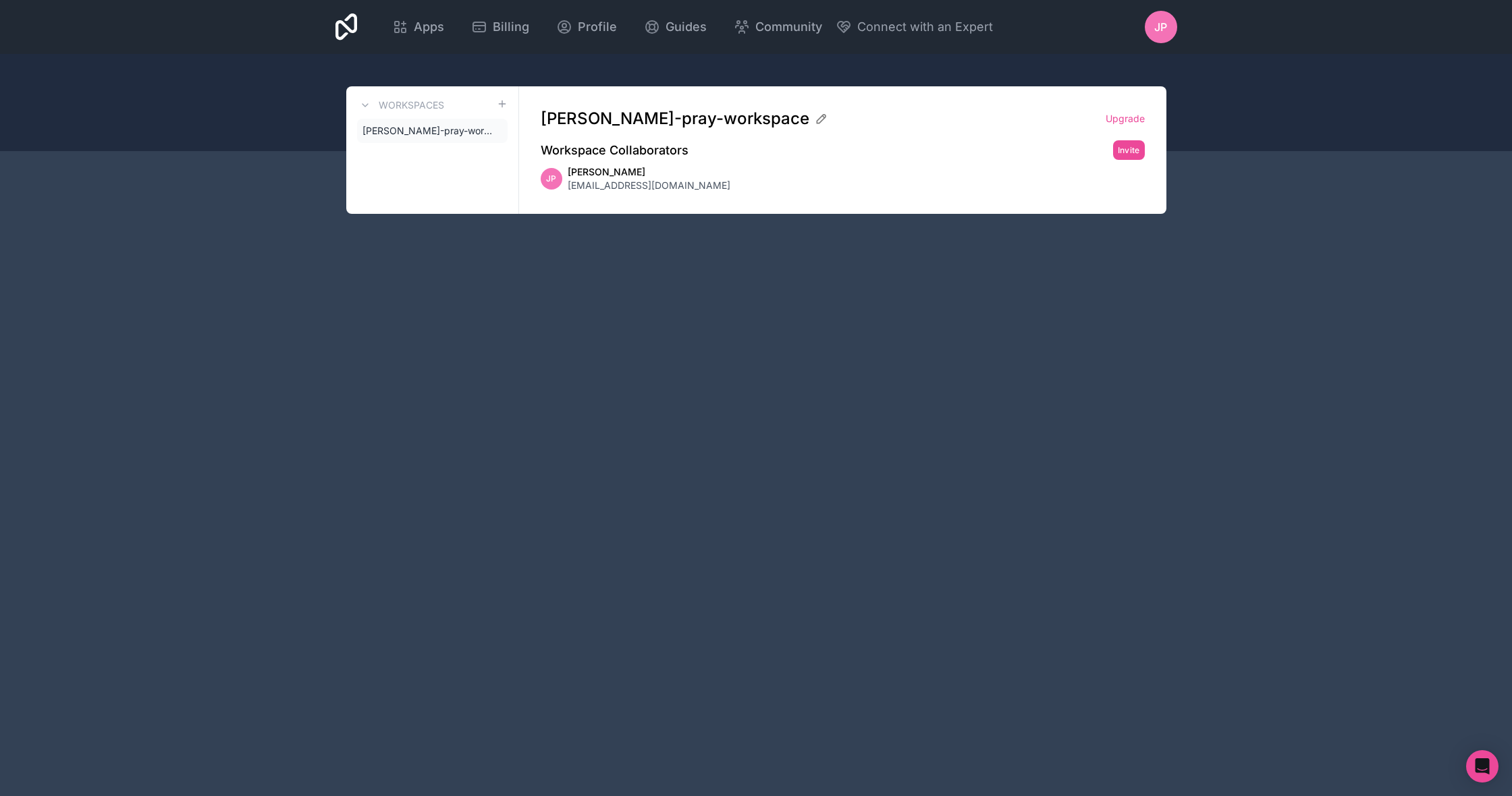
drag, startPoint x: 695, startPoint y: 189, endPoint x: 638, endPoint y: 176, distance: 58.5
click at [687, 189] on div "JP [PERSON_NAME] [EMAIL_ADDRESS][DOMAIN_NAME]" at bounding box center [843, 179] width 604 height 27
click at [388, 140] on link "[PERSON_NAME]-pray-workspace" at bounding box center [433, 130] width 151 height 24
click at [392, 131] on span "[PERSON_NAME]-pray-workspace" at bounding box center [424, 130] width 124 height 13
drag, startPoint x: 494, startPoint y: 126, endPoint x: 426, endPoint y: 110, distance: 69.9
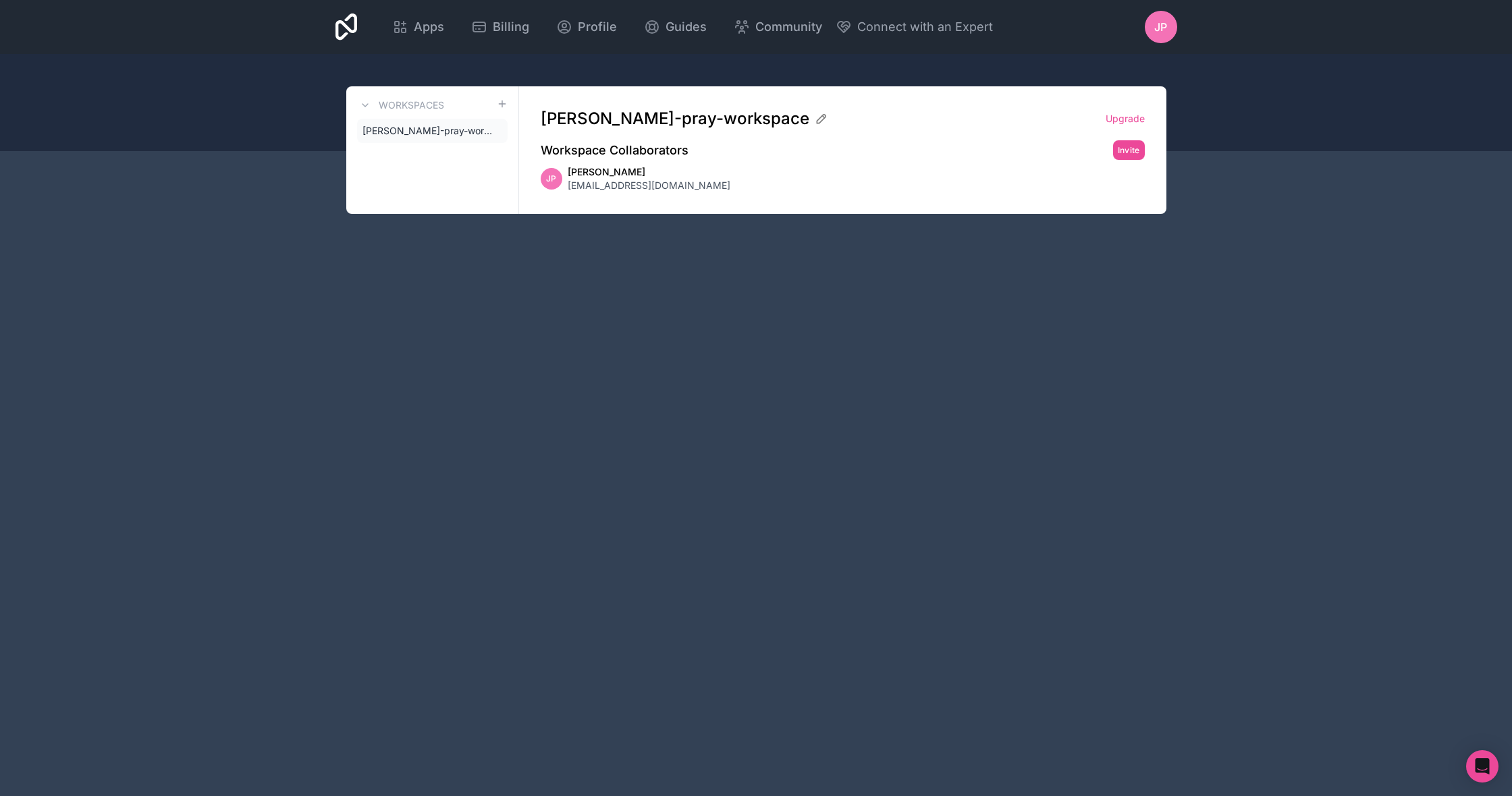
click at [0, 0] on icon at bounding box center [0, 0] width 0 height 0
click at [364, 106] on icon at bounding box center [365, 105] width 5 height 2
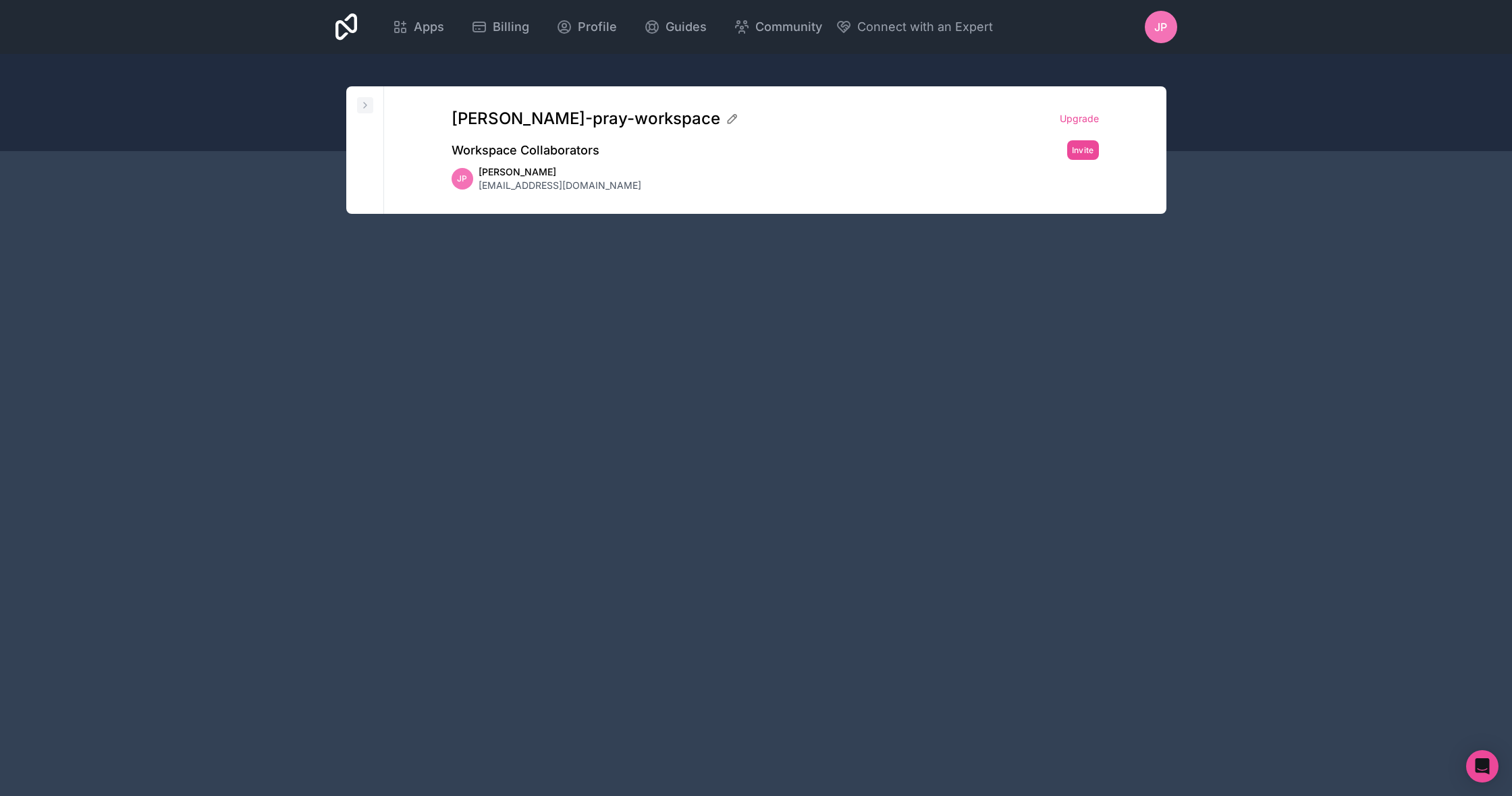
click at [368, 106] on icon at bounding box center [365, 106] width 11 height 11
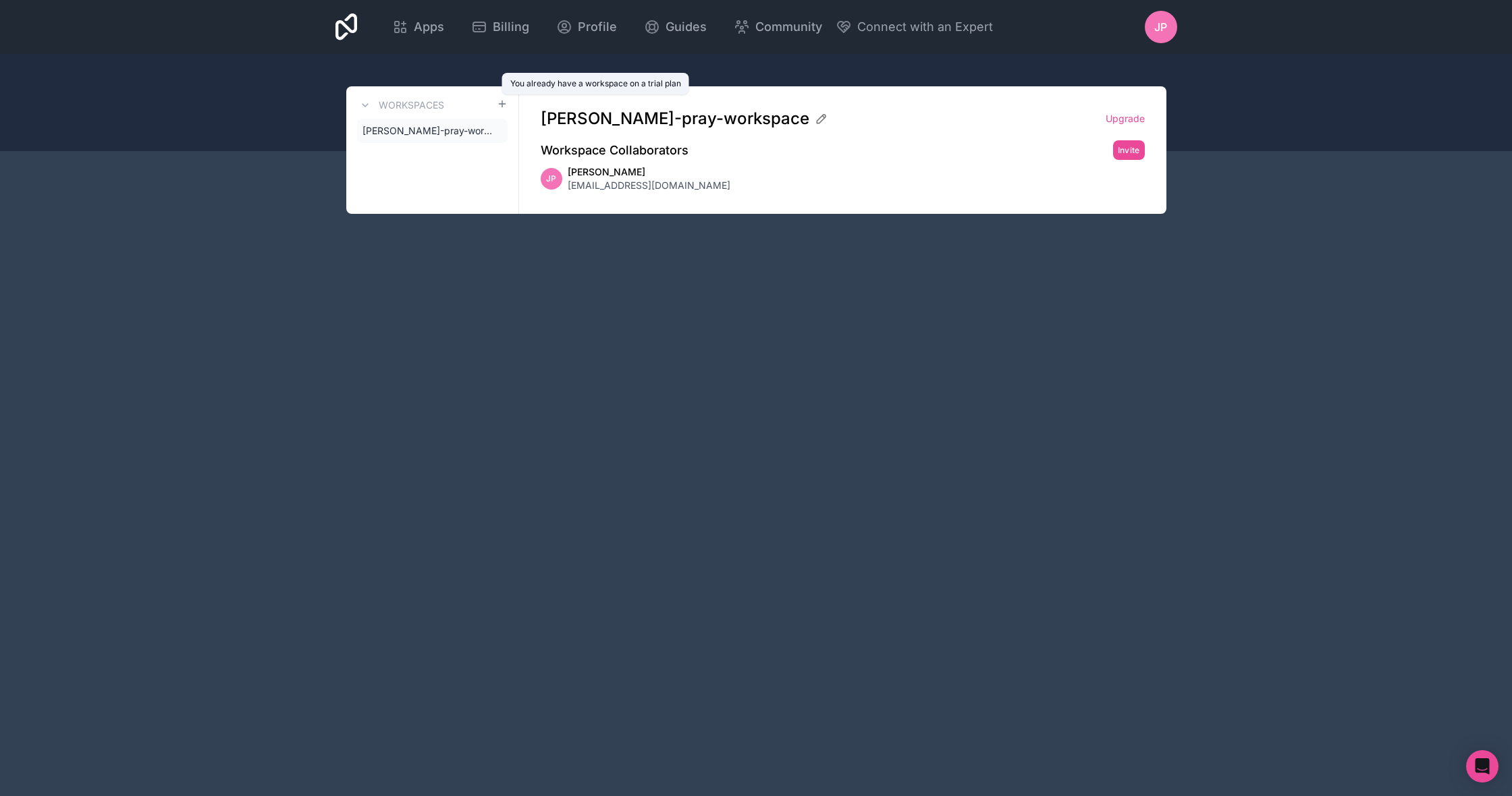
click at [500, 101] on icon at bounding box center [503, 104] width 11 height 11
click at [483, 122] on link "[PERSON_NAME]-pray-workspace" at bounding box center [433, 130] width 151 height 24
drag, startPoint x: 584, startPoint y: 177, endPoint x: 548, endPoint y: 180, distance: 36.1
click at [579, 178] on span "[PERSON_NAME]" at bounding box center [649, 172] width 162 height 13
click at [547, 181] on span "JP" at bounding box center [551, 179] width 10 height 11
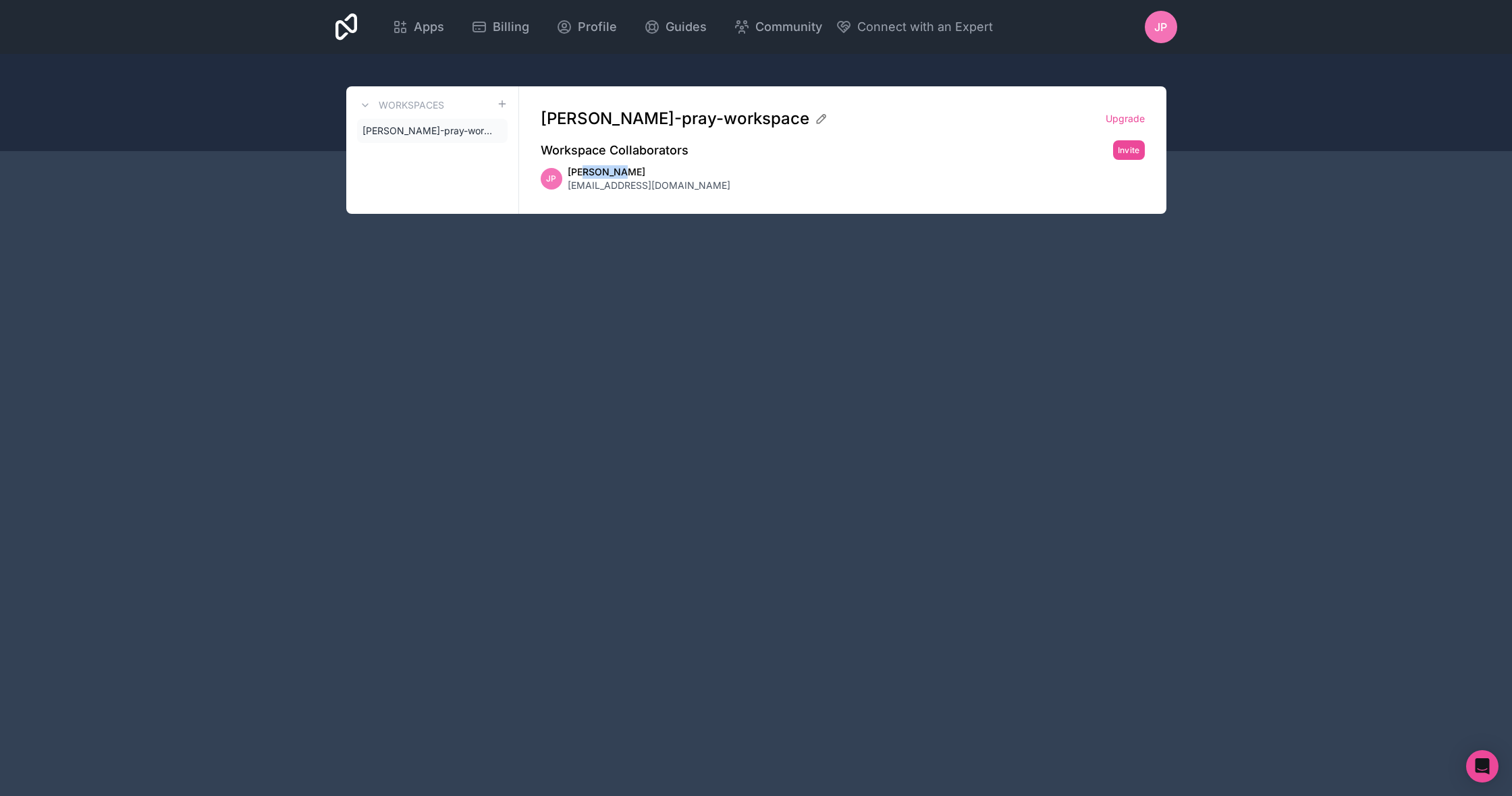
click at [547, 181] on span "JP" at bounding box center [551, 179] width 10 height 11
click at [444, 26] on span "Apps" at bounding box center [429, 27] width 30 height 19
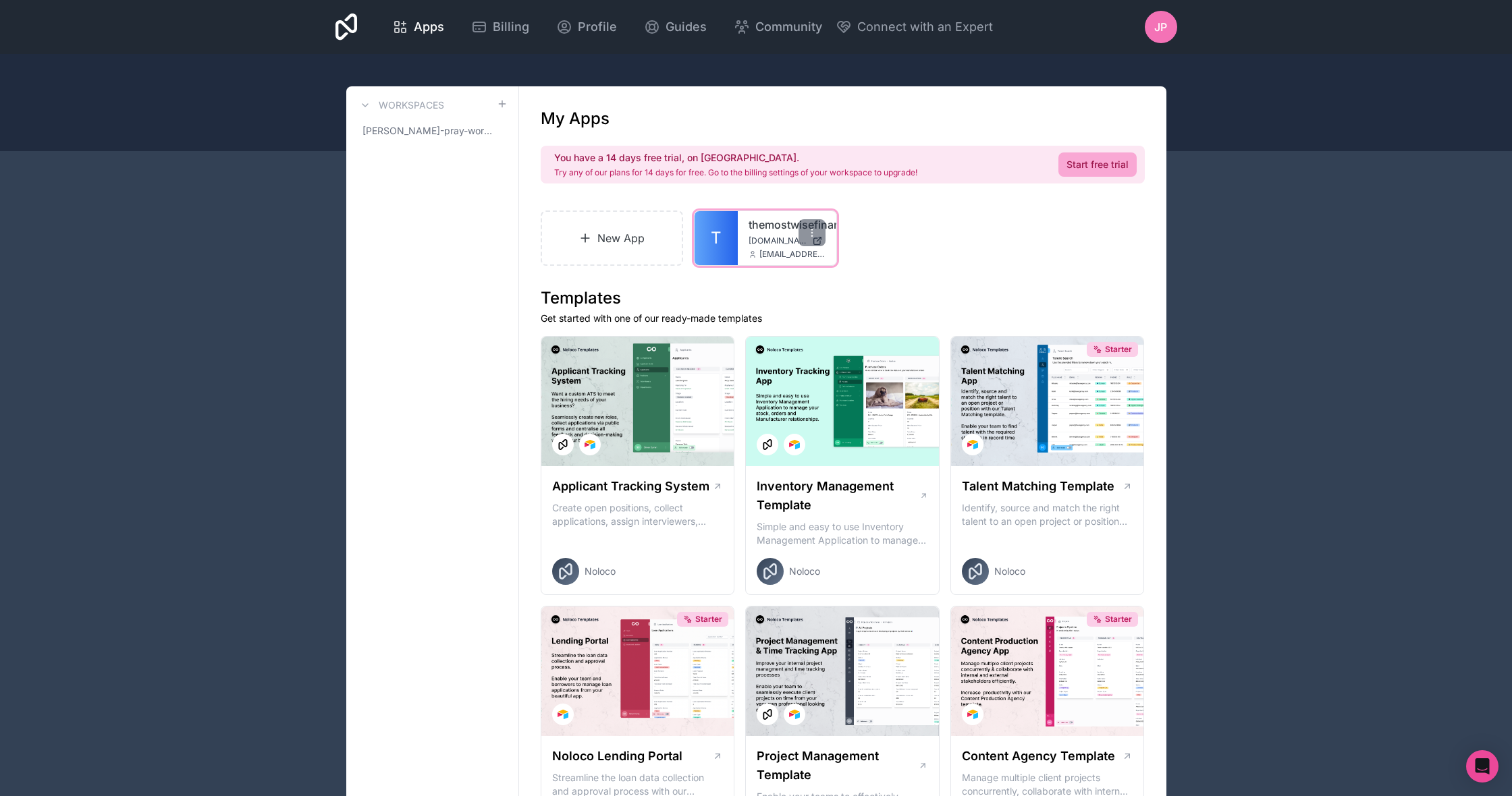
click at [742, 254] on div "themostwisefinancials [DOMAIN_NAME] [EMAIL_ADDRESS][DOMAIN_NAME]" at bounding box center [787, 238] width 99 height 54
click at [715, 241] on span "T" at bounding box center [716, 238] width 11 height 22
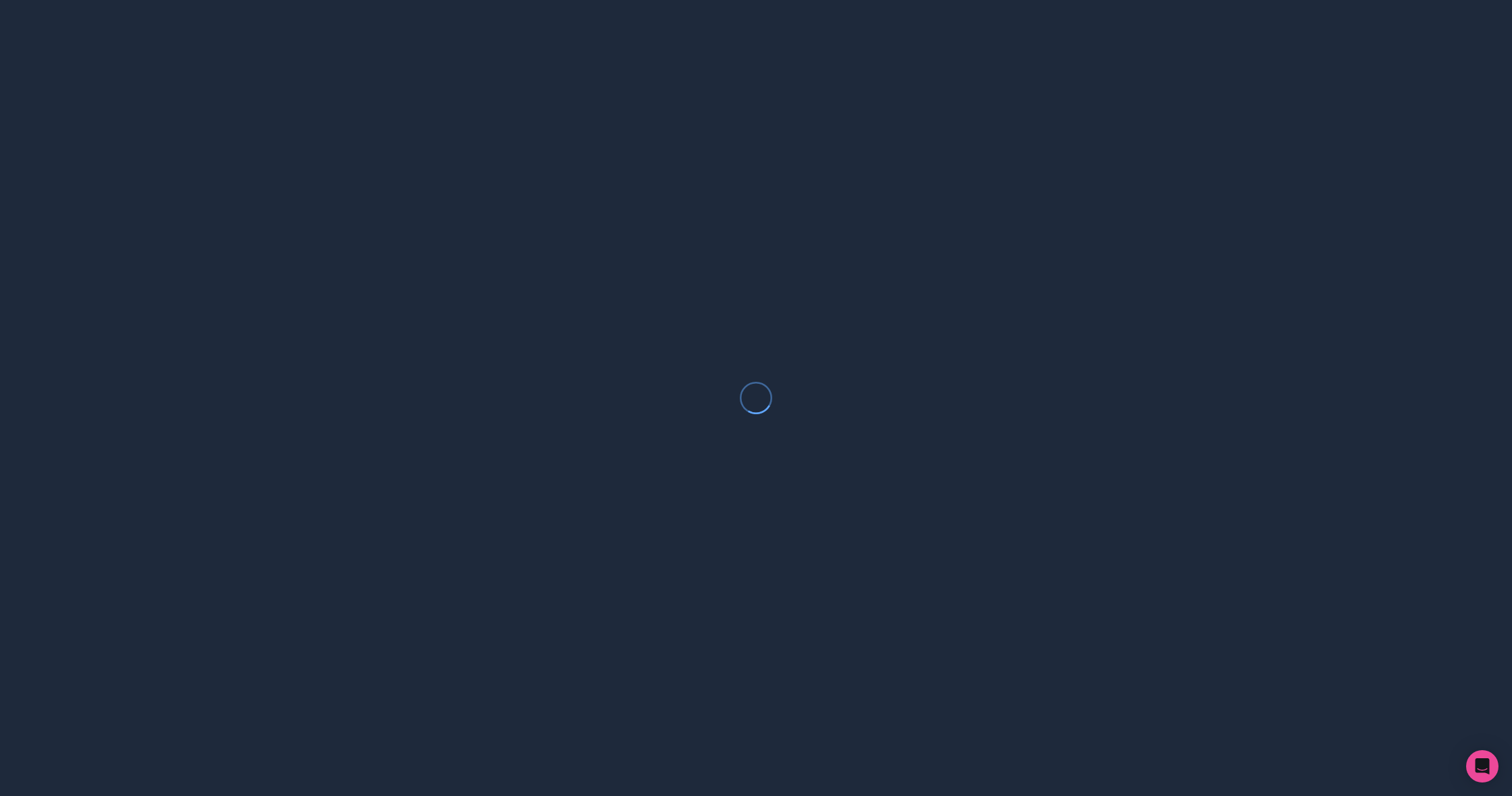
click at [715, 241] on div at bounding box center [756, 398] width 1512 height 796
